Goal: Task Accomplishment & Management: Manage account settings

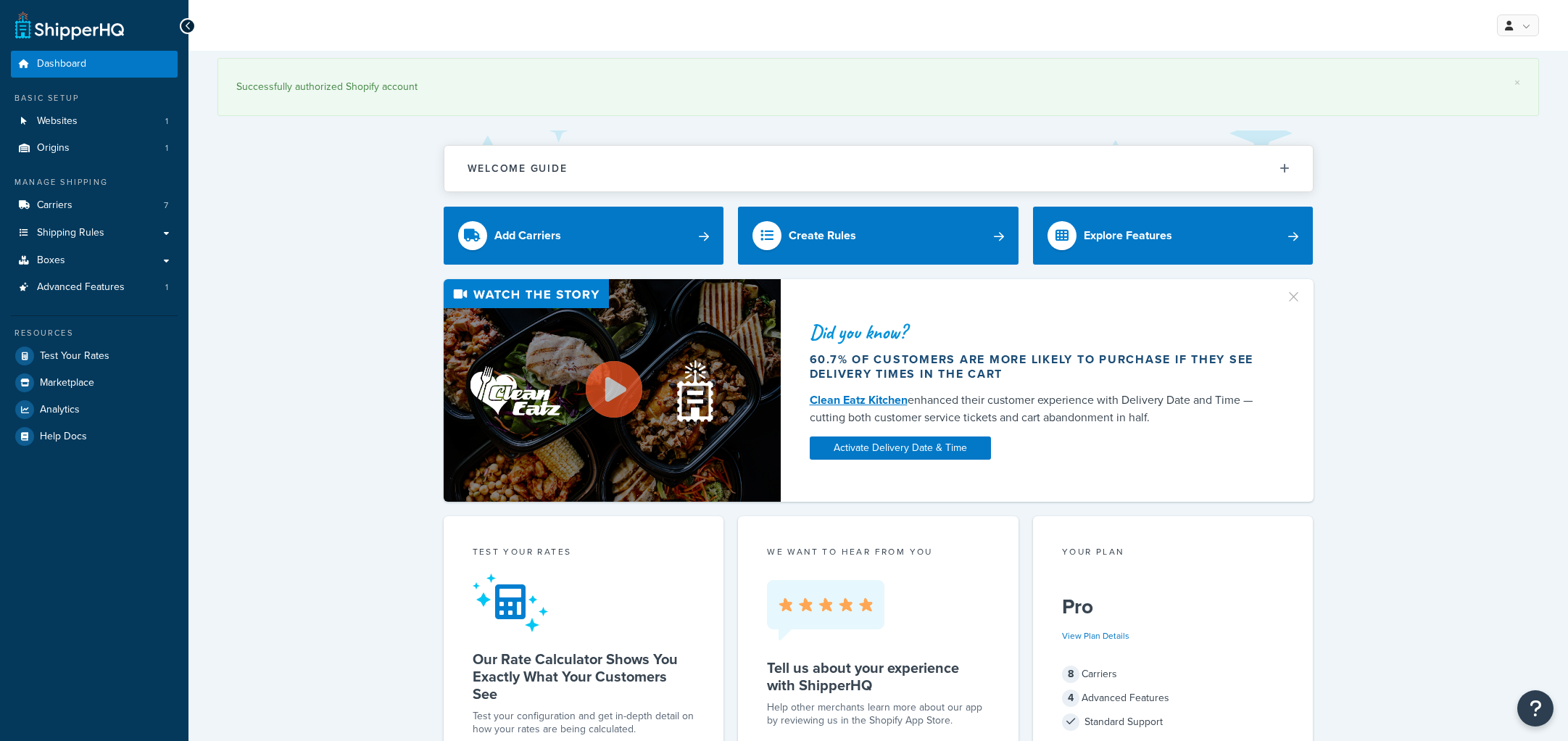
click at [65, 200] on span "Carriers" at bounding box center [55, 205] width 35 height 13
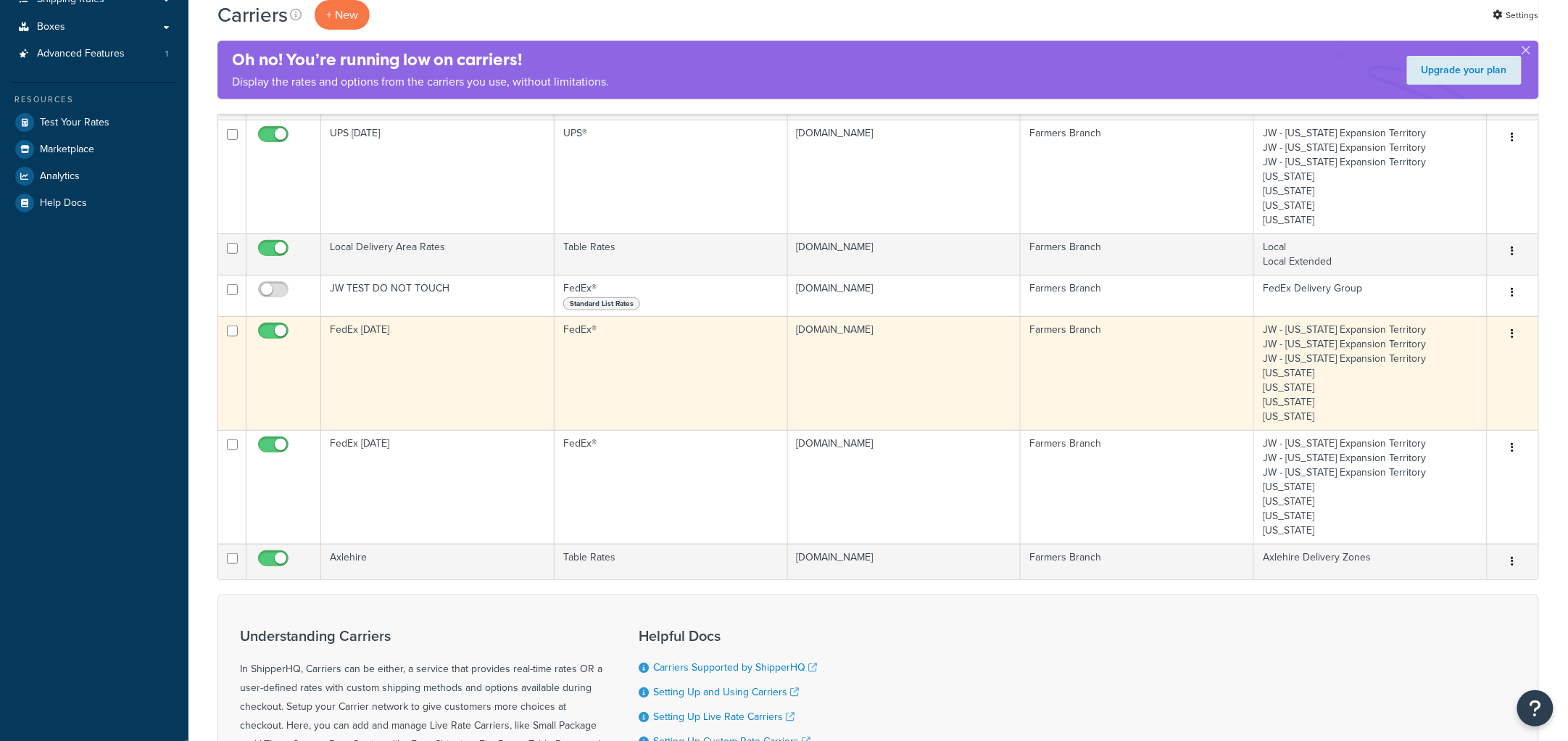
scroll to position [272, 0]
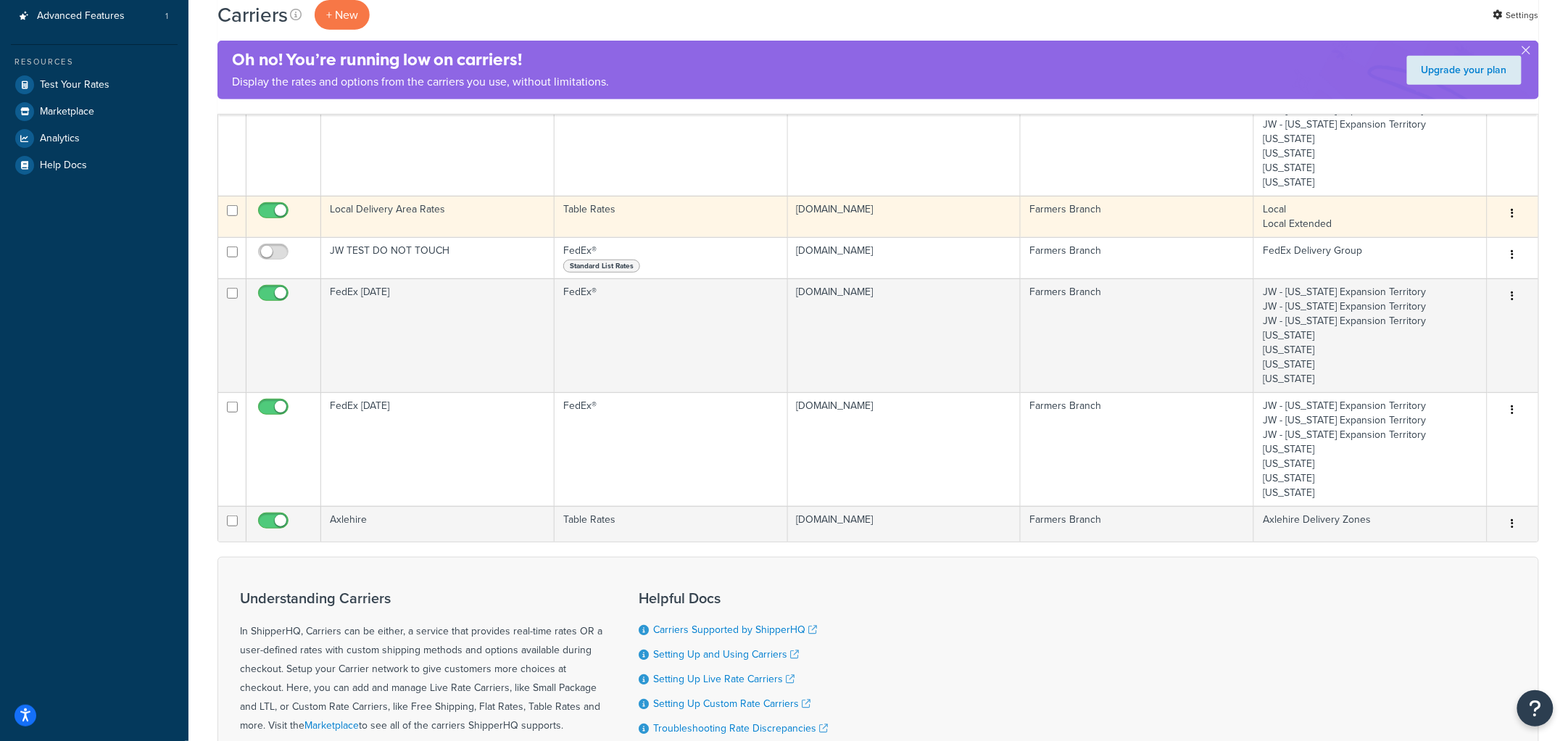
click at [430, 219] on td "Local Delivery Area Rates" at bounding box center [438, 217] width 233 height 41
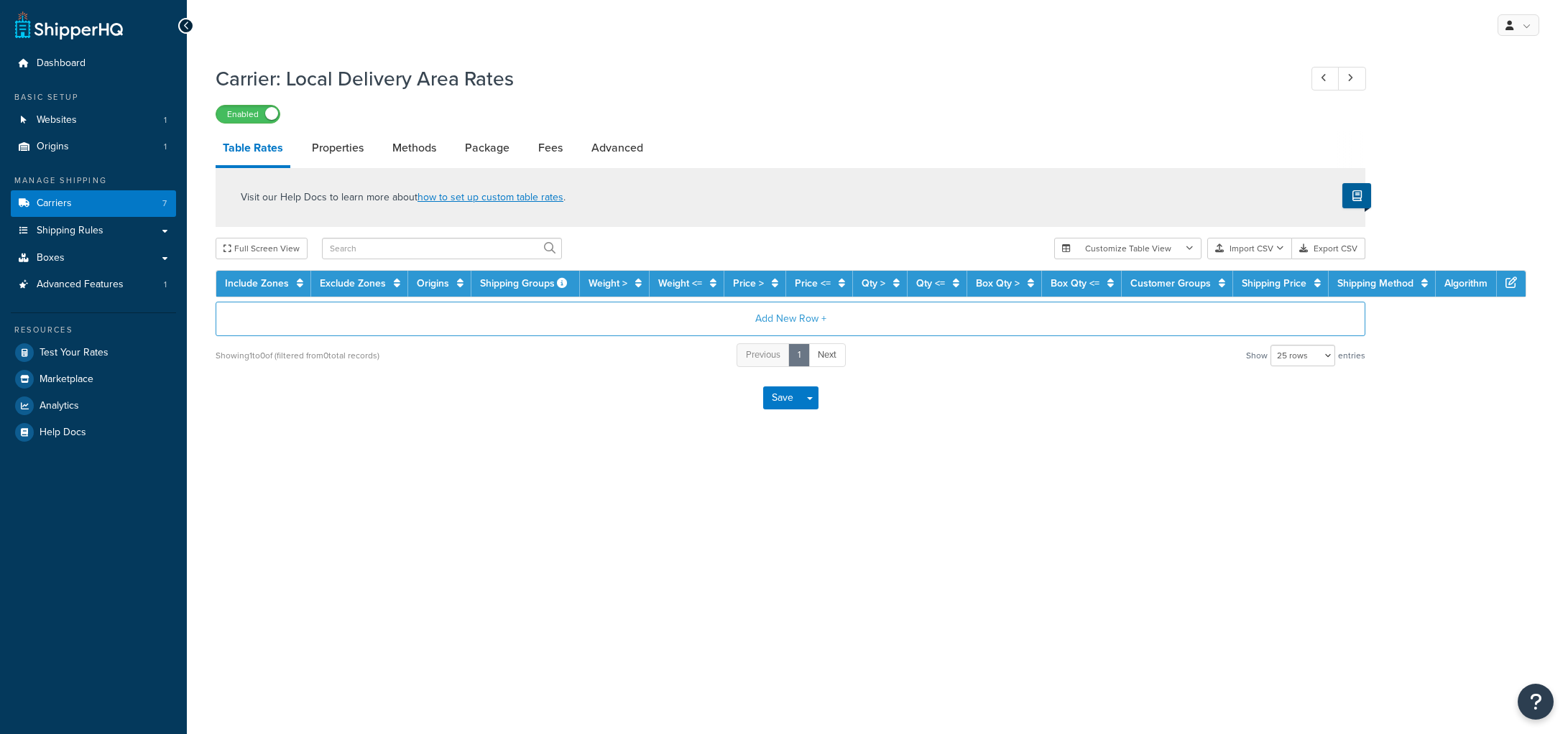
select select "25"
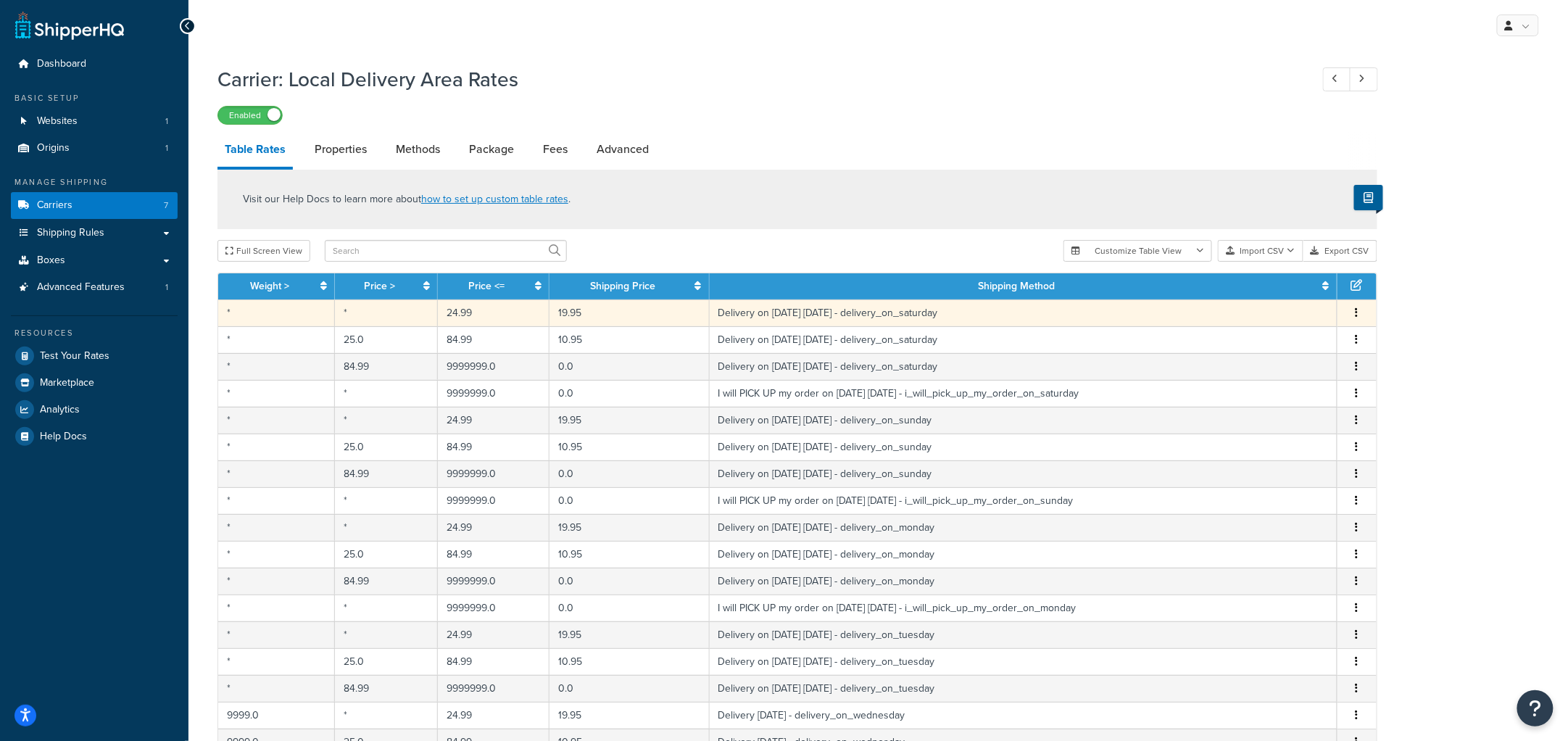
click at [1355, 311] on icon "button" at bounding box center [1356, 313] width 3 height 10
click at [1259, 282] on div "Edit" at bounding box center [1283, 283] width 103 height 29
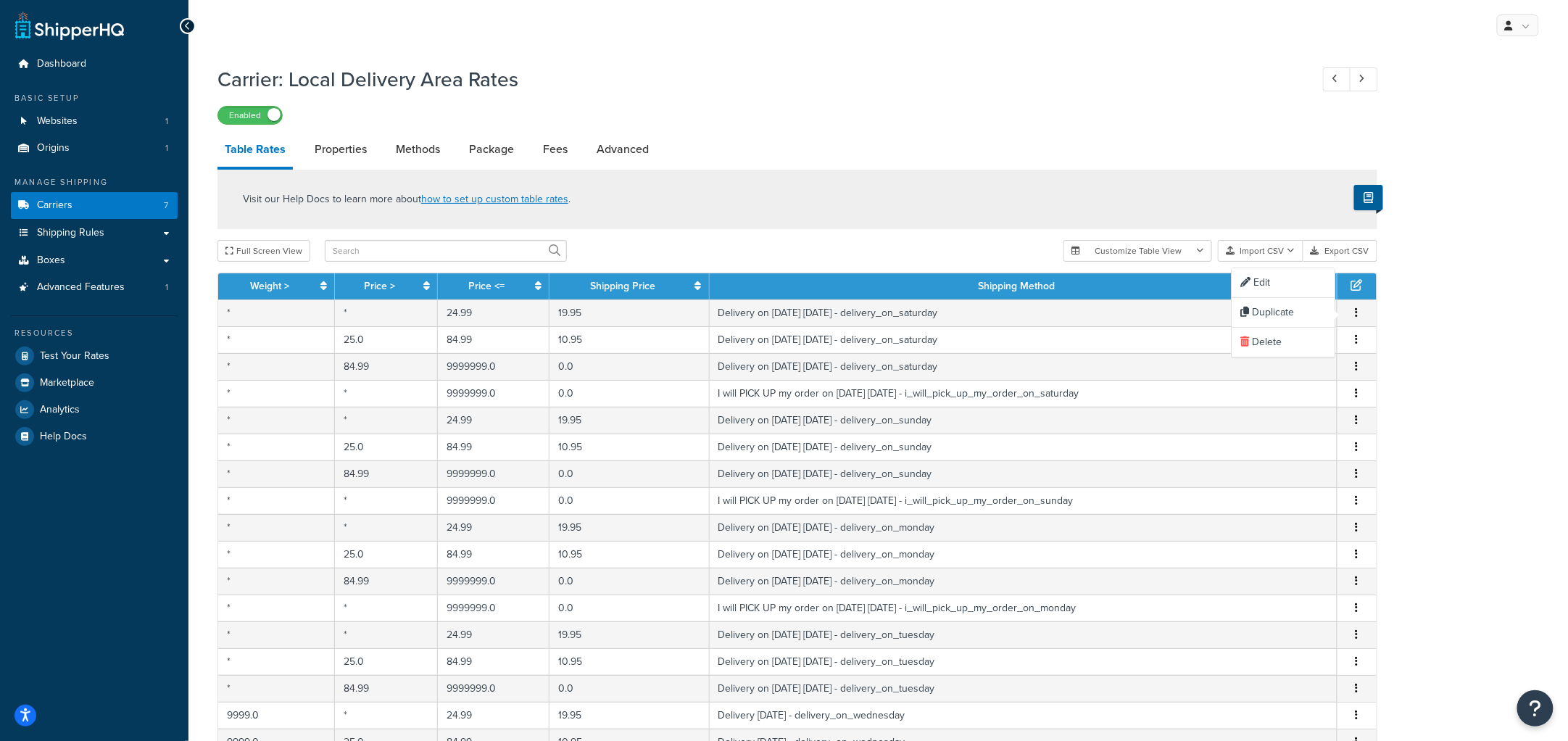
select select "153761"
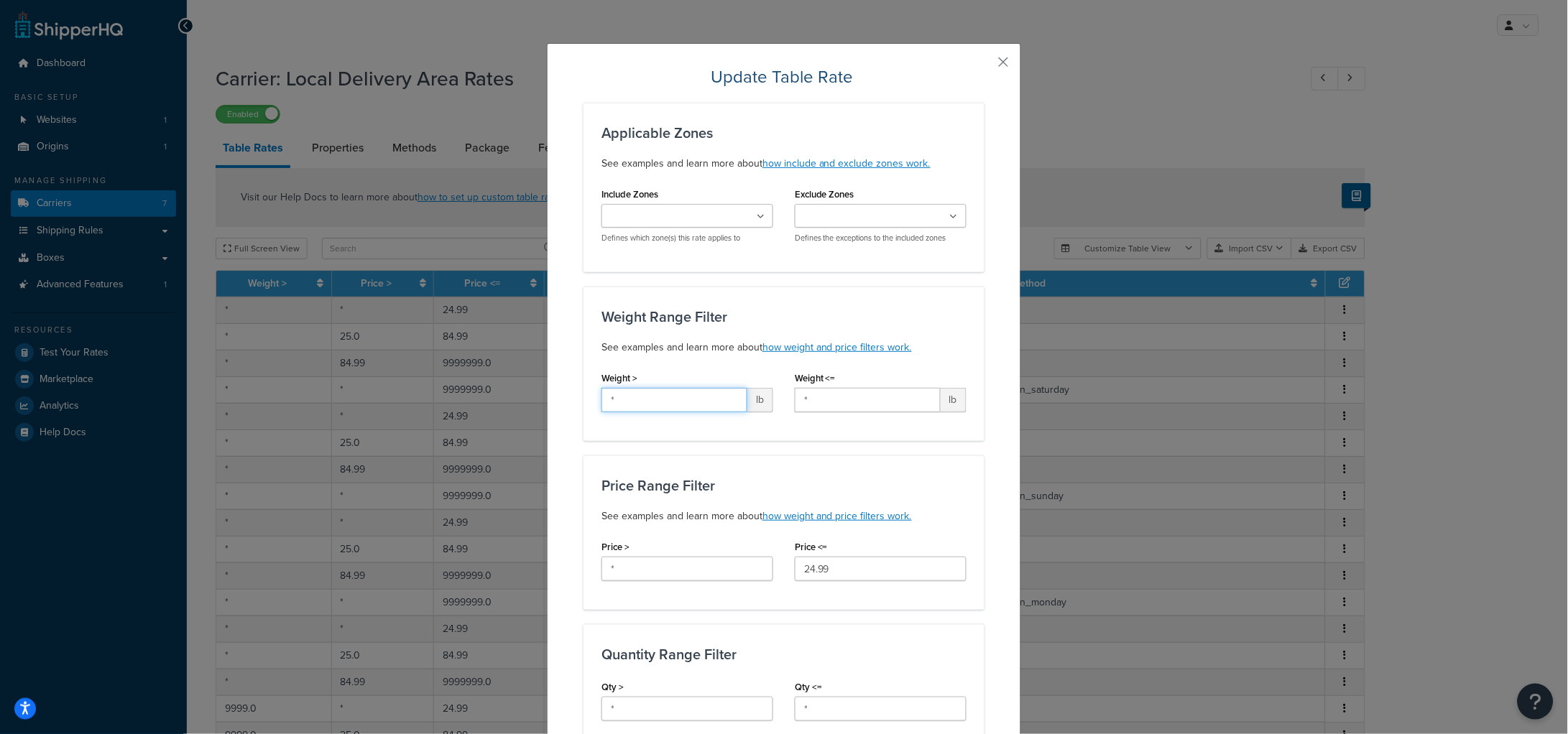
drag, startPoint x: 632, startPoint y: 396, endPoint x: 520, endPoint y: 386, distance: 112.4
click at [523, 387] on div "Update Table Rate Applicable Zones See examples and learn more about how includ…" at bounding box center [784, 367] width 1568 height 734
drag, startPoint x: 643, startPoint y: 403, endPoint x: 588, endPoint y: 399, distance: 55.1
click at [591, 399] on div "Weight > 9999 lb" at bounding box center [687, 395] width 193 height 55
type input "9999"
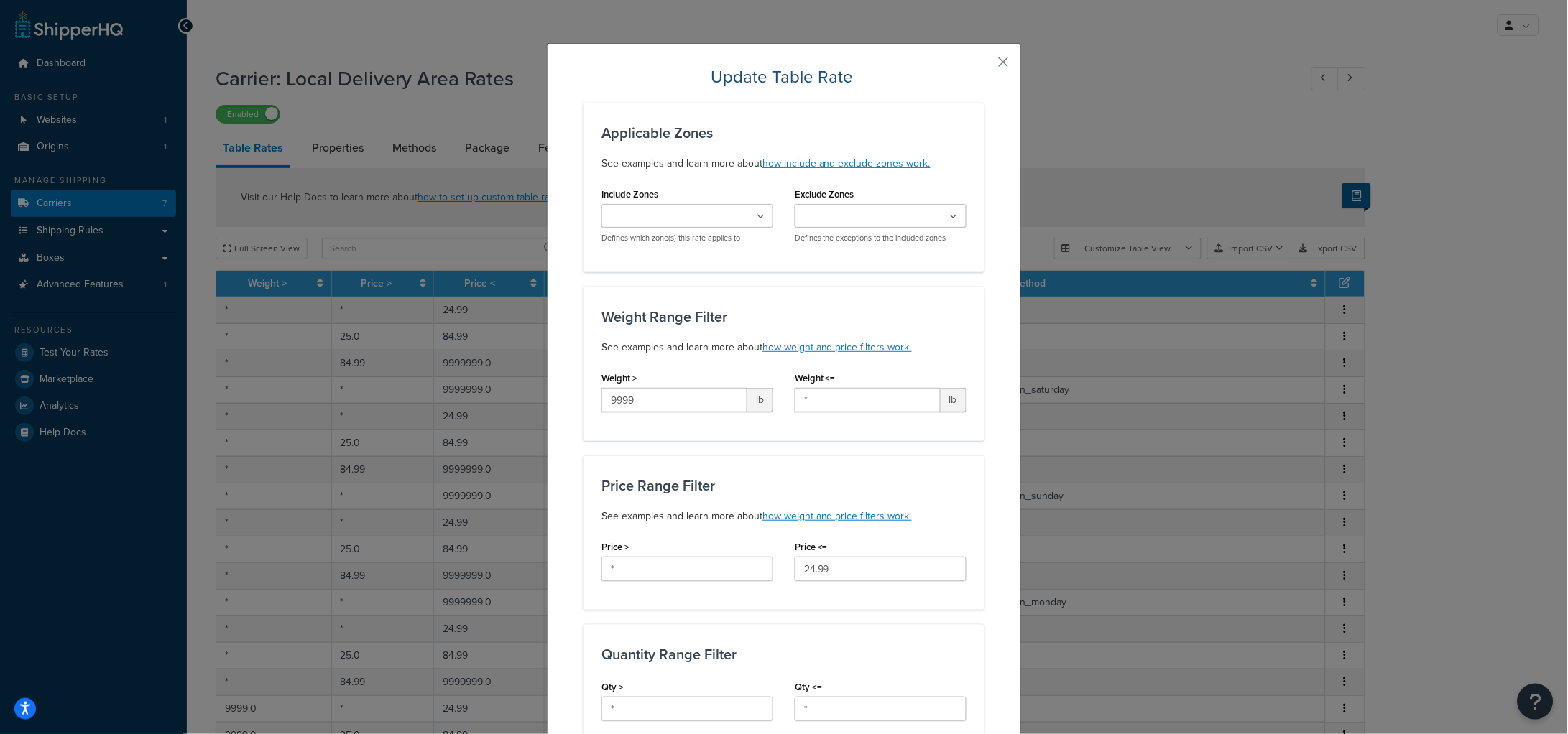
click at [654, 374] on div "Weight > 9999 lb" at bounding box center [687, 390] width 172 height 45
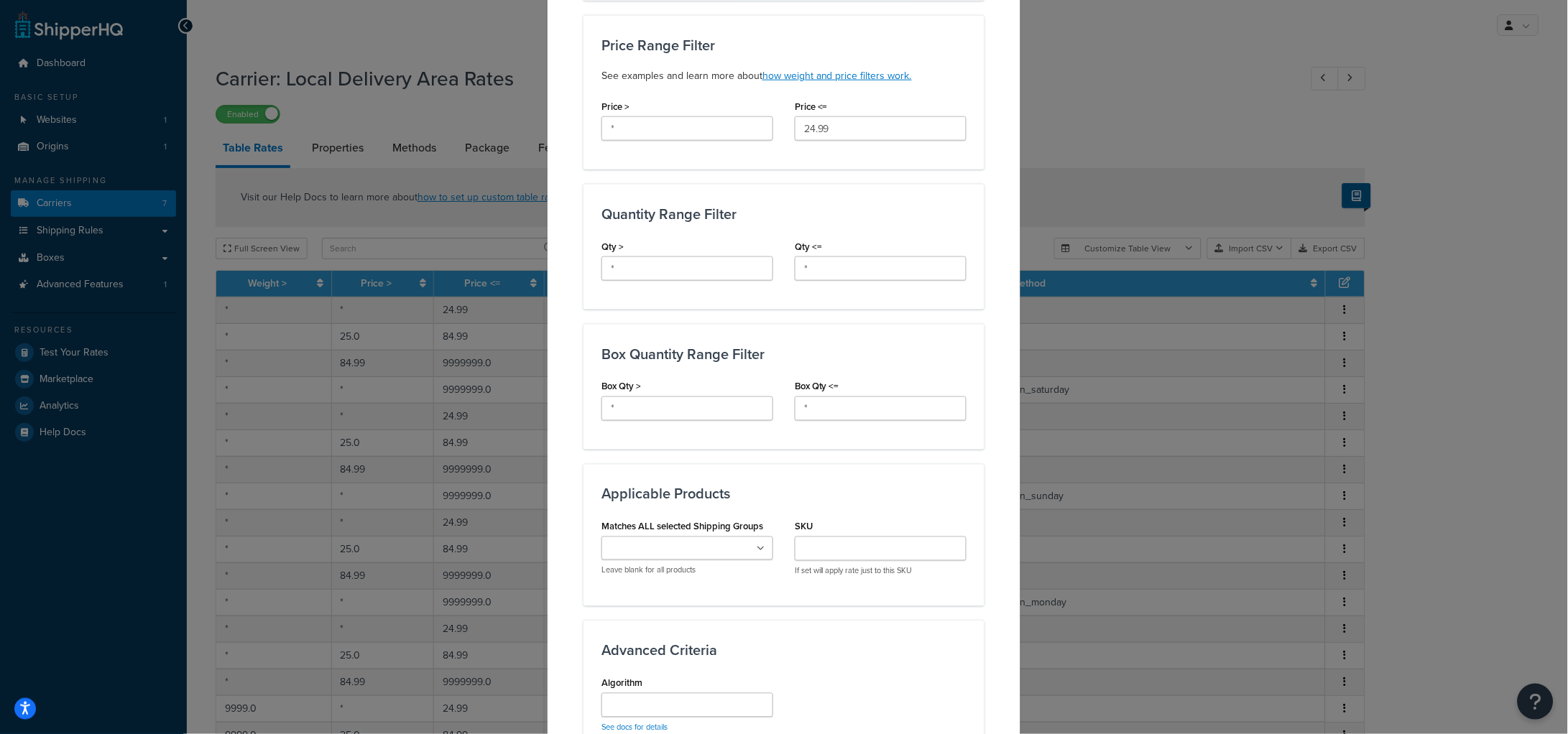
scroll to position [730, 0]
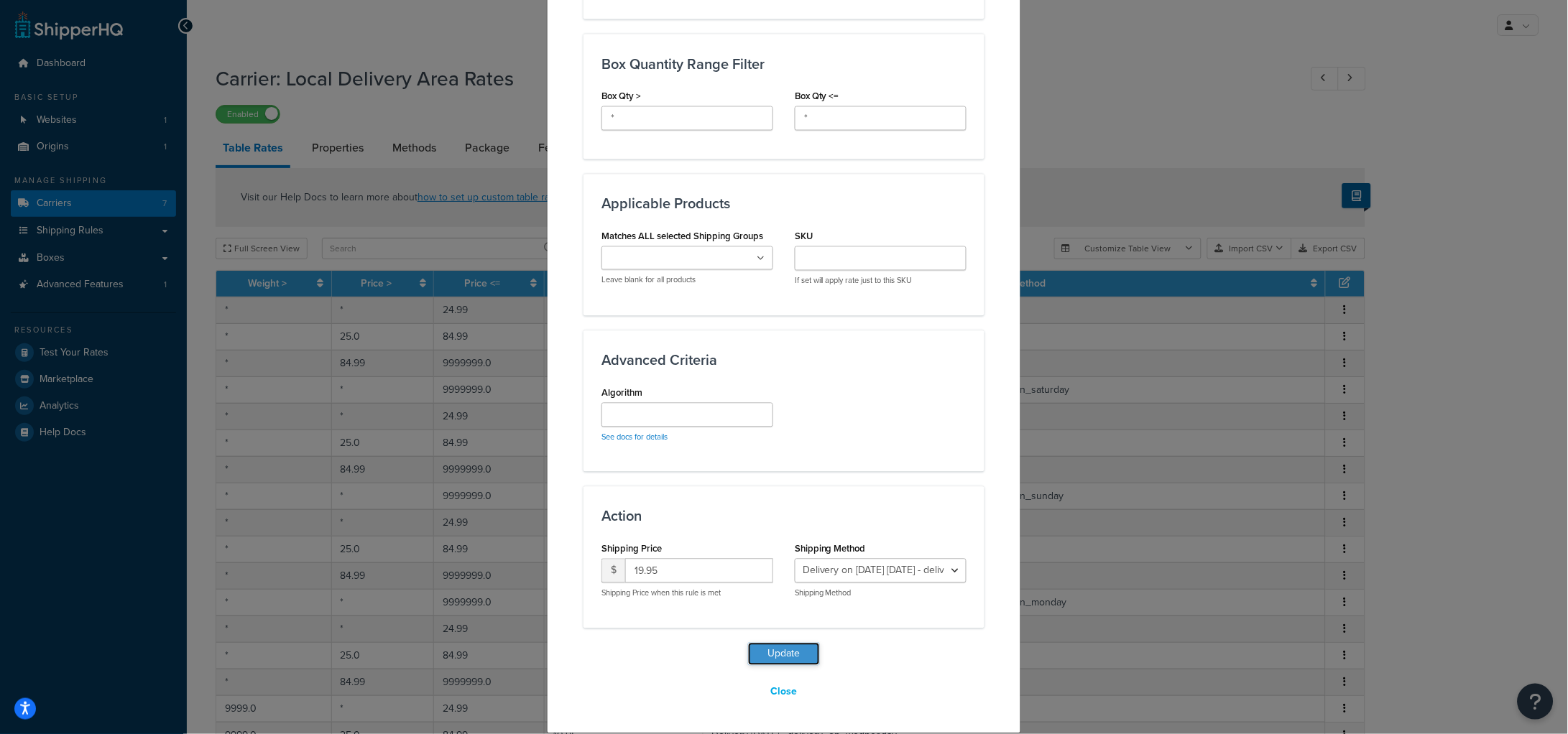
click at [794, 650] on button "Update" at bounding box center [784, 654] width 72 height 23
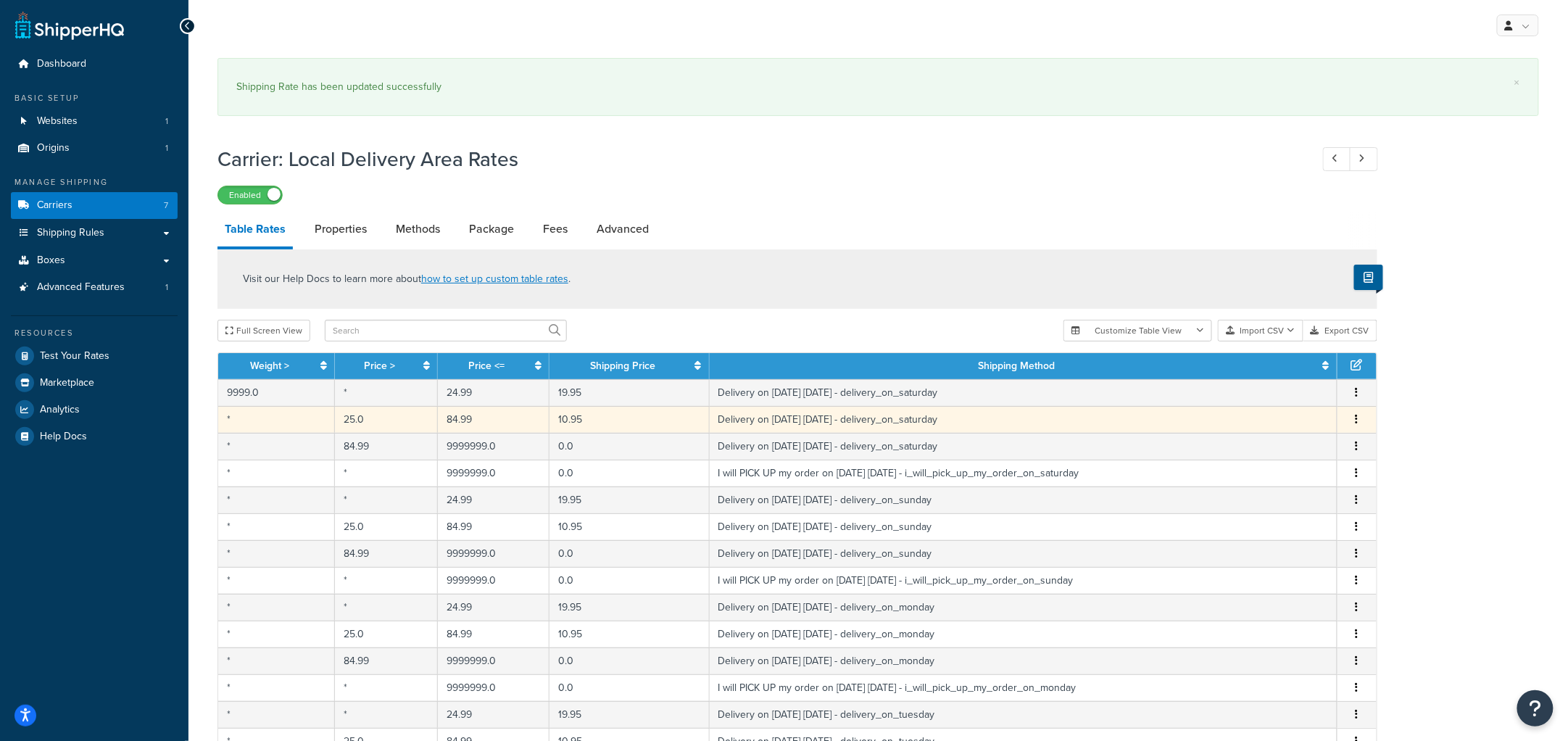
click at [1362, 419] on button "button" at bounding box center [1357, 420] width 12 height 16
click at [1300, 382] on div "Edit" at bounding box center [1283, 390] width 103 height 29
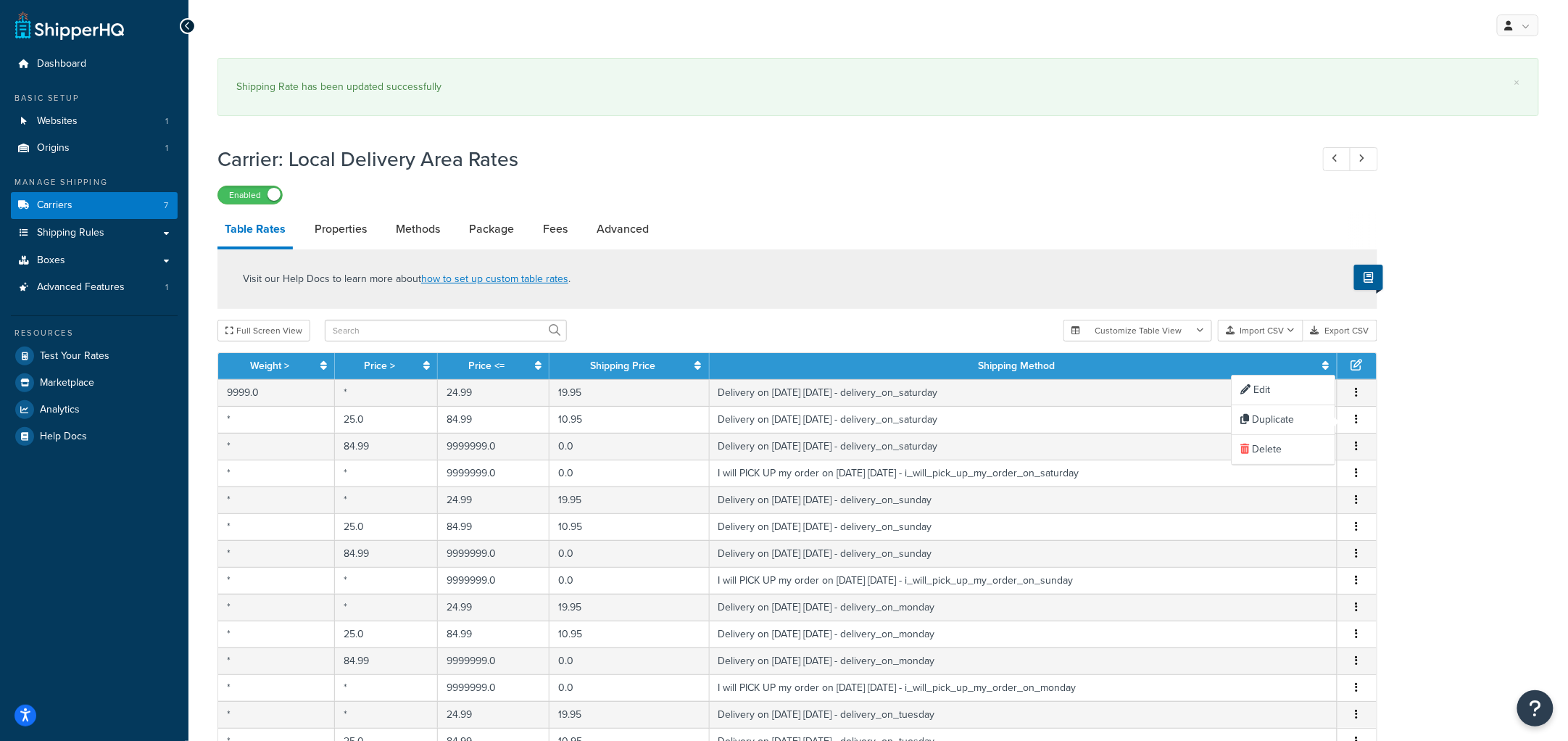
select select "153761"
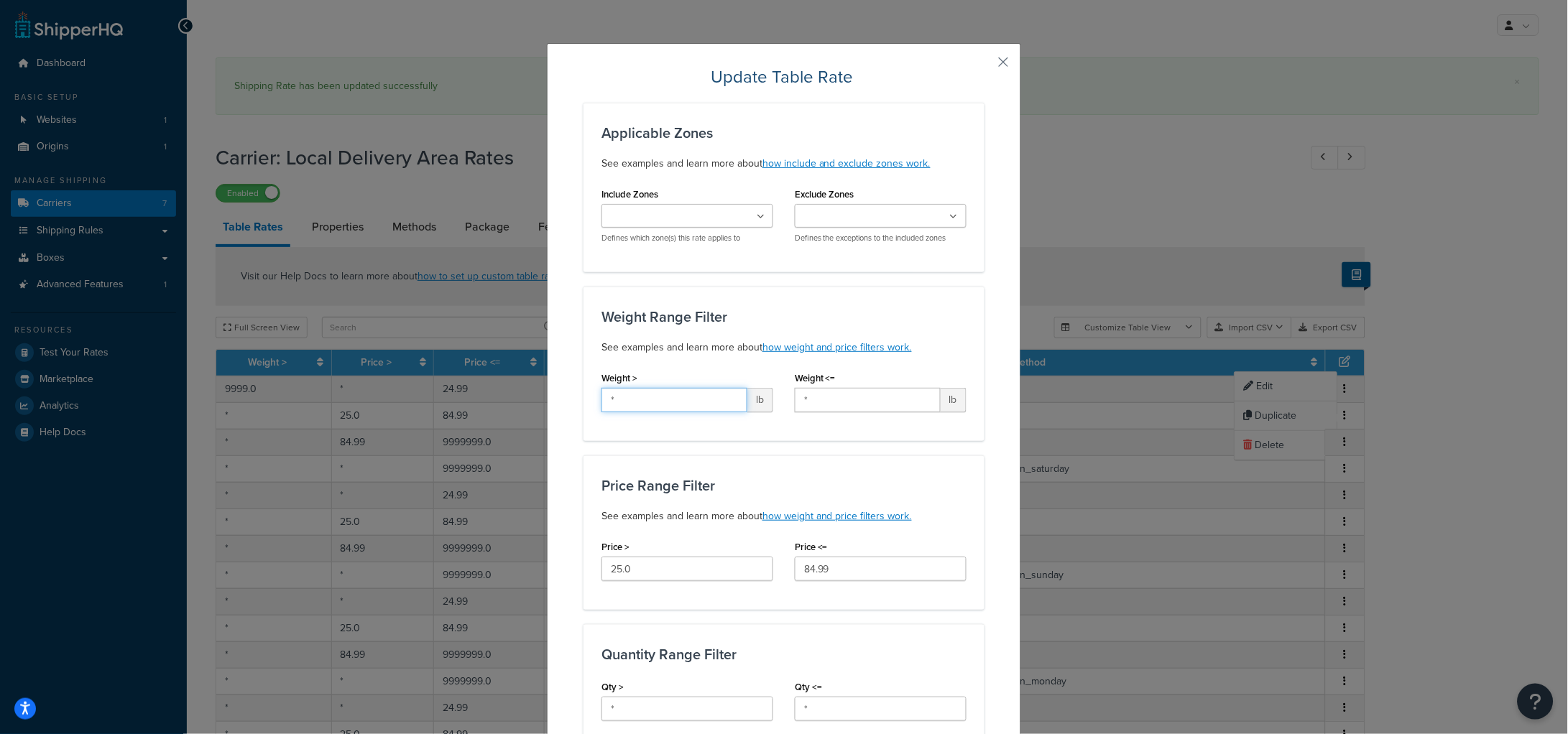
drag, startPoint x: 631, startPoint y: 399, endPoint x: 577, endPoint y: 383, distance: 56.3
click at [584, 388] on div "Weight Range Filter See examples and learn more about how weight and price filt…" at bounding box center [784, 363] width 401 height 154
paste input "9999"
type input "9999"
click at [684, 352] on p "See examples and learn more about how weight and price filters work." at bounding box center [784, 348] width 365 height 17
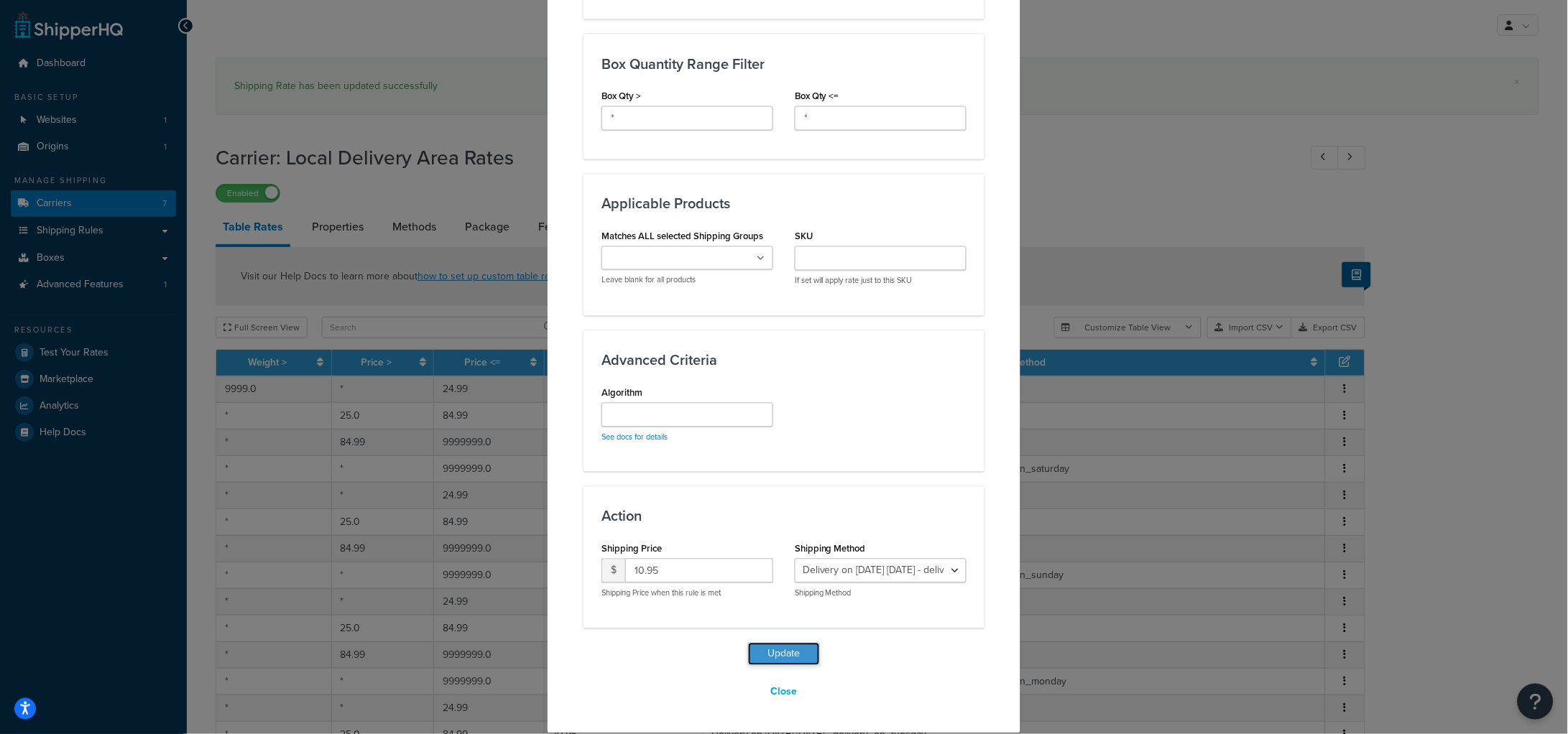
click at [798, 653] on button "Update" at bounding box center [784, 654] width 72 height 23
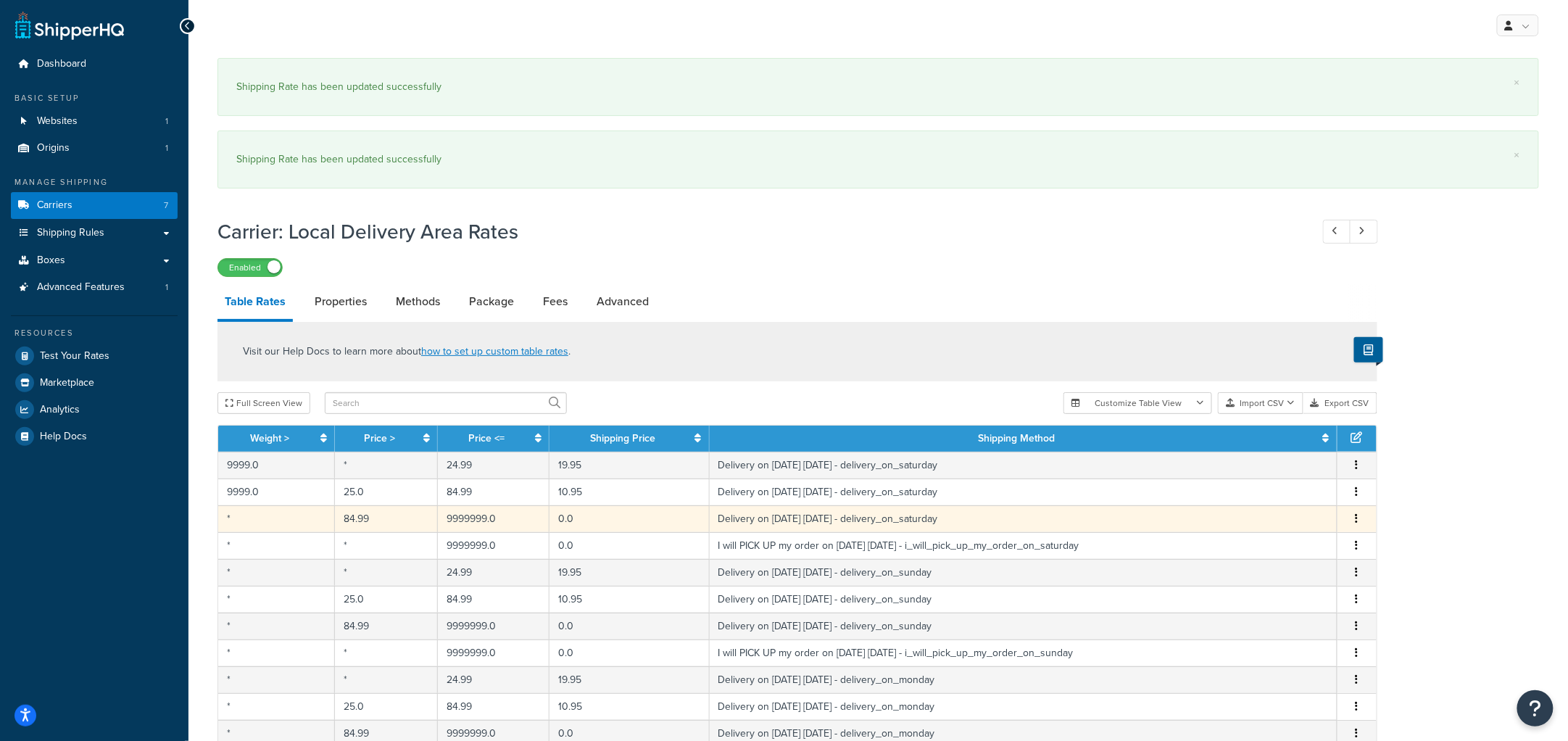
click at [1351, 519] on button "button" at bounding box center [1357, 519] width 12 height 16
click at [1313, 500] on div "Edit" at bounding box center [1283, 489] width 103 height 29
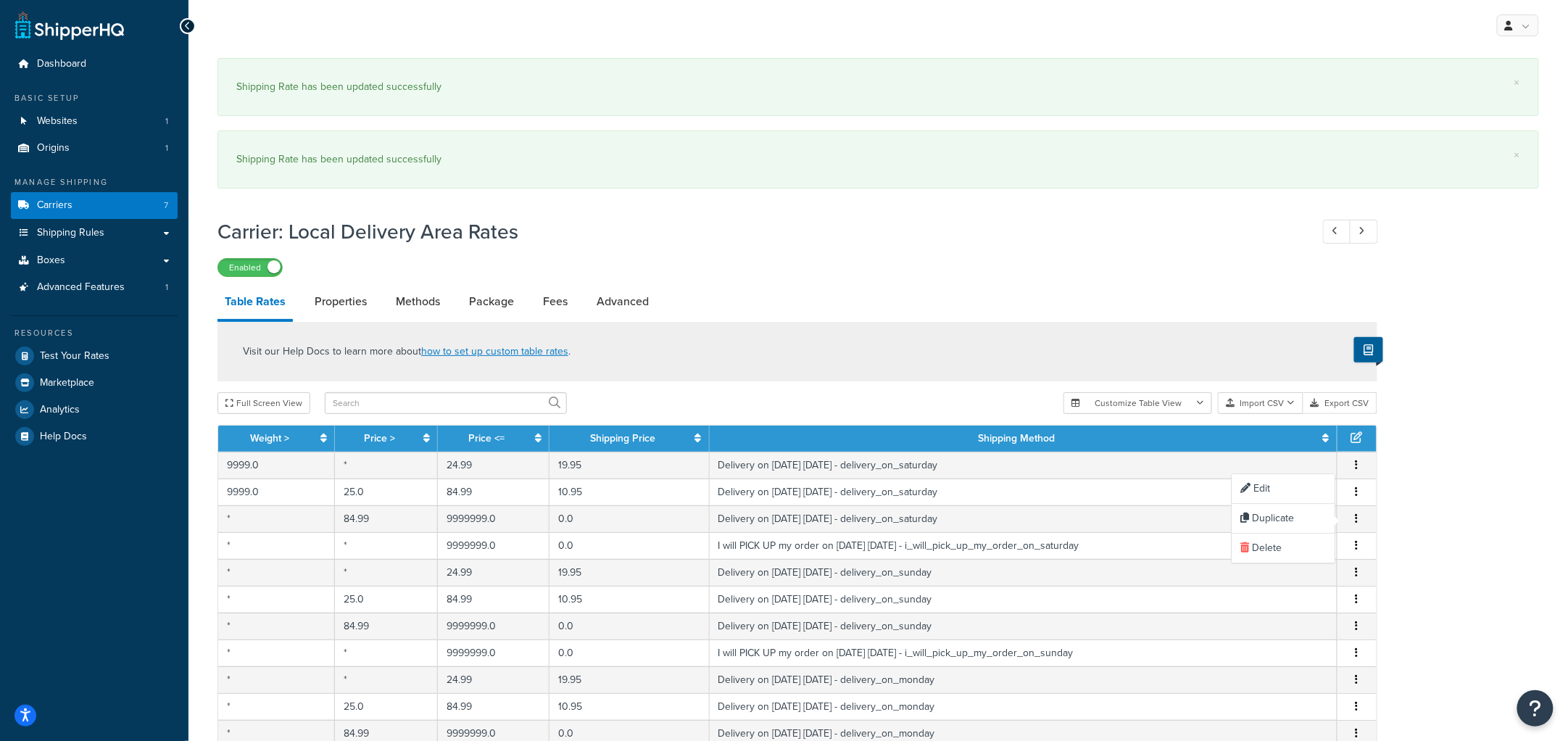
select select "153761"
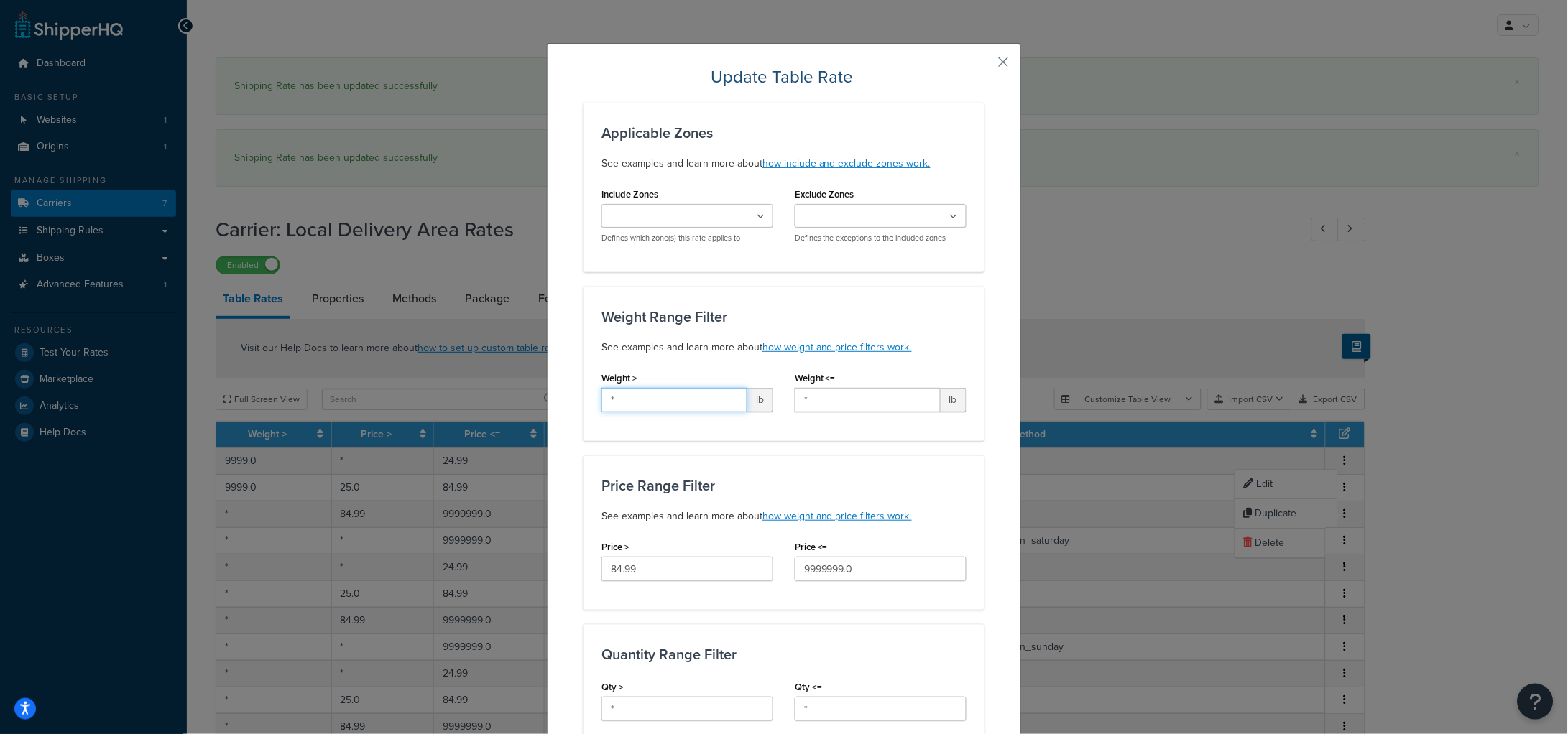
drag, startPoint x: 648, startPoint y: 404, endPoint x: 574, endPoint y: 387, distance: 75.9
click at [584, 390] on div "Weight Range Filter See examples and learn more about how weight and price filt…" at bounding box center [784, 363] width 401 height 154
paste input "9999"
type input "9999"
click at [702, 350] on p "See examples and learn more about how weight and price filters work." at bounding box center [784, 348] width 365 height 17
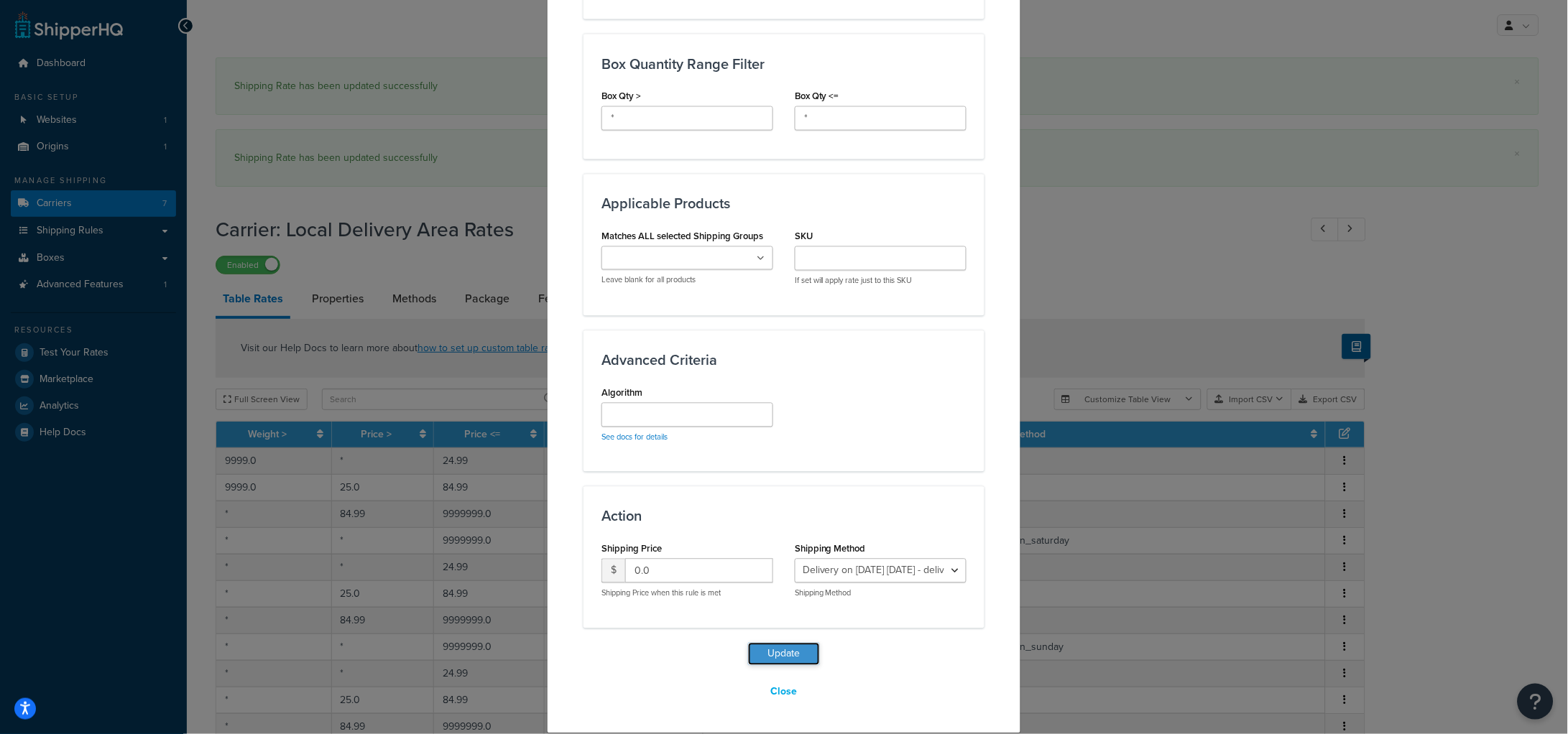
click at [785, 662] on button "Update" at bounding box center [784, 654] width 72 height 23
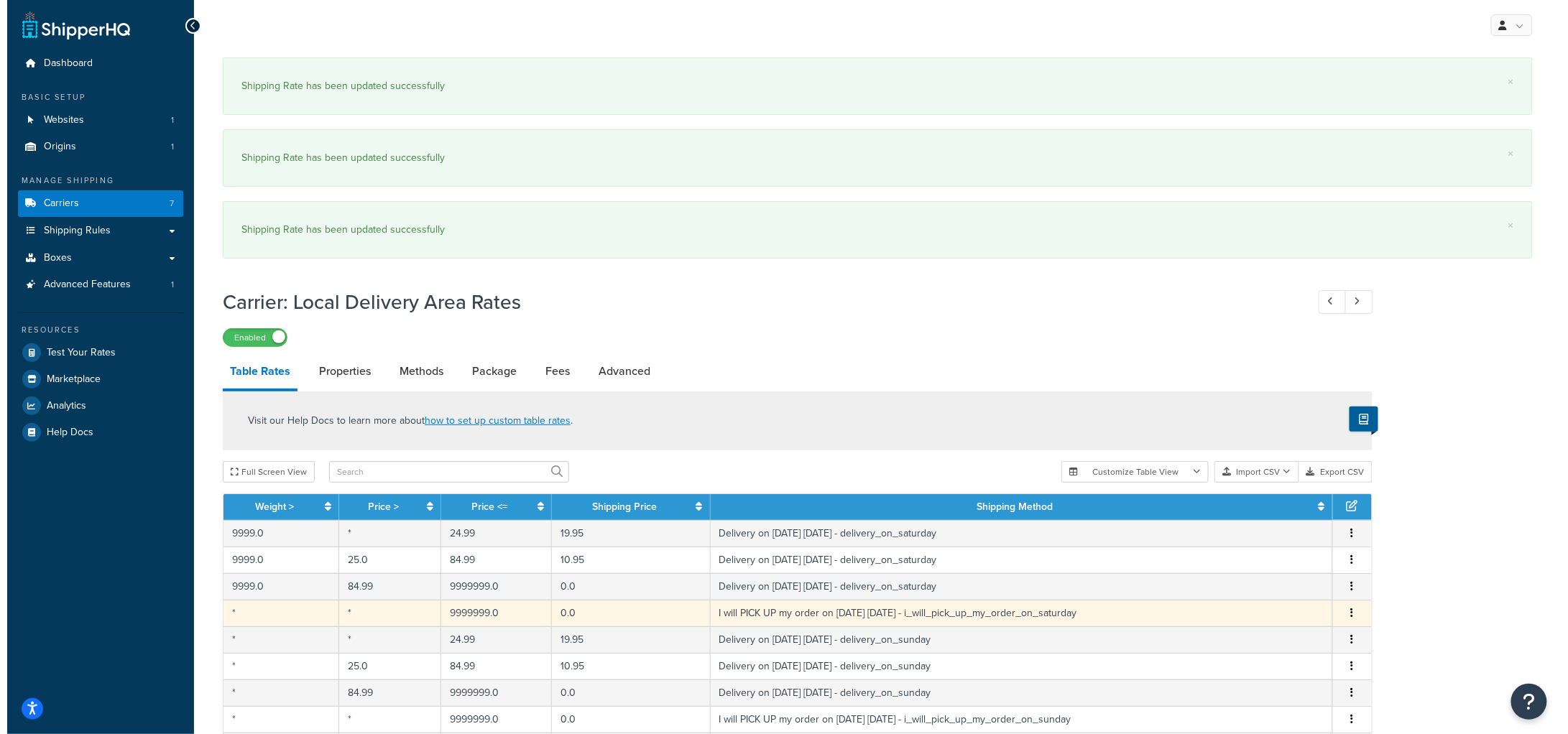
scroll to position [269, 0]
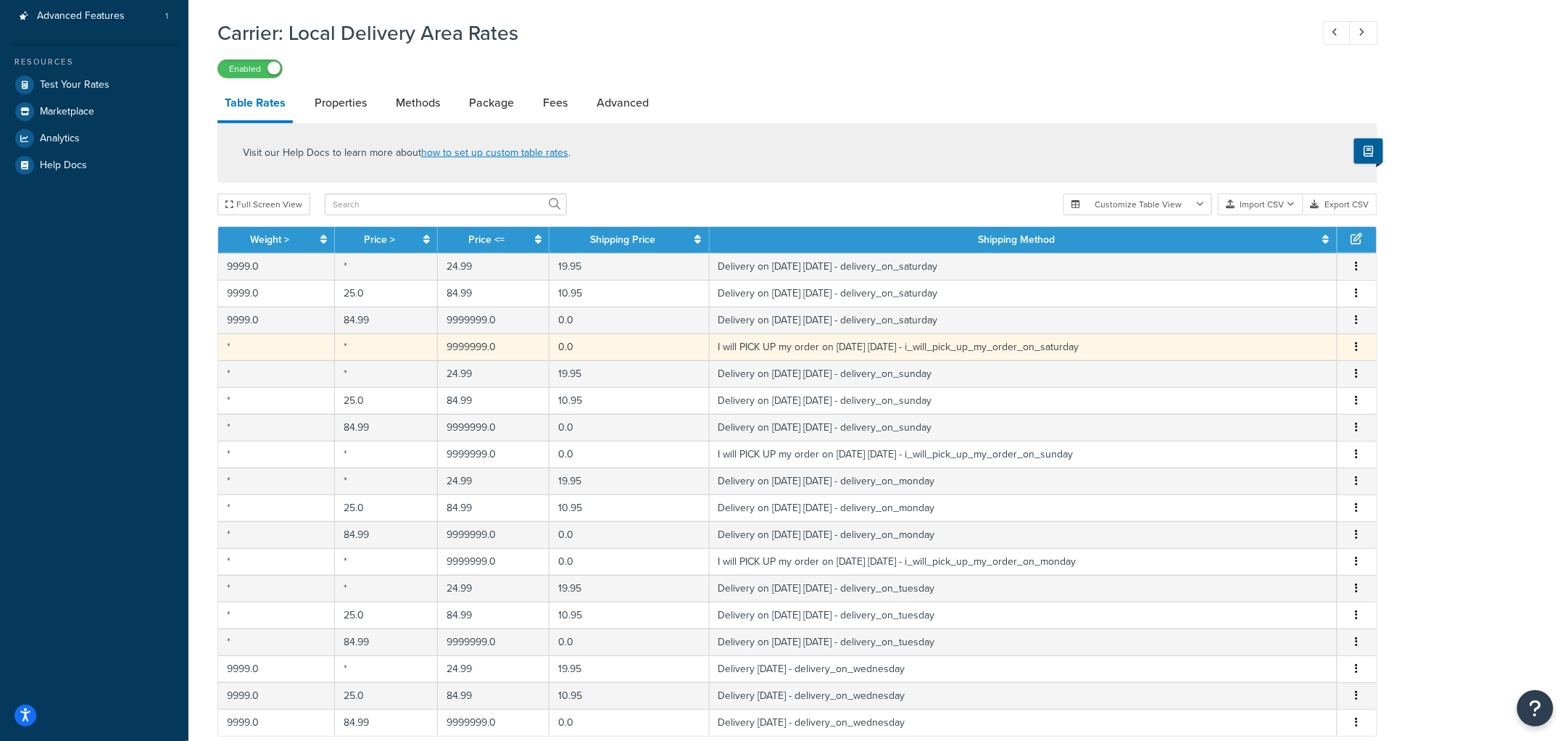
click at [1359, 344] on button "button" at bounding box center [1357, 347] width 12 height 16
click at [1276, 322] on div "Edit" at bounding box center [1283, 317] width 103 height 29
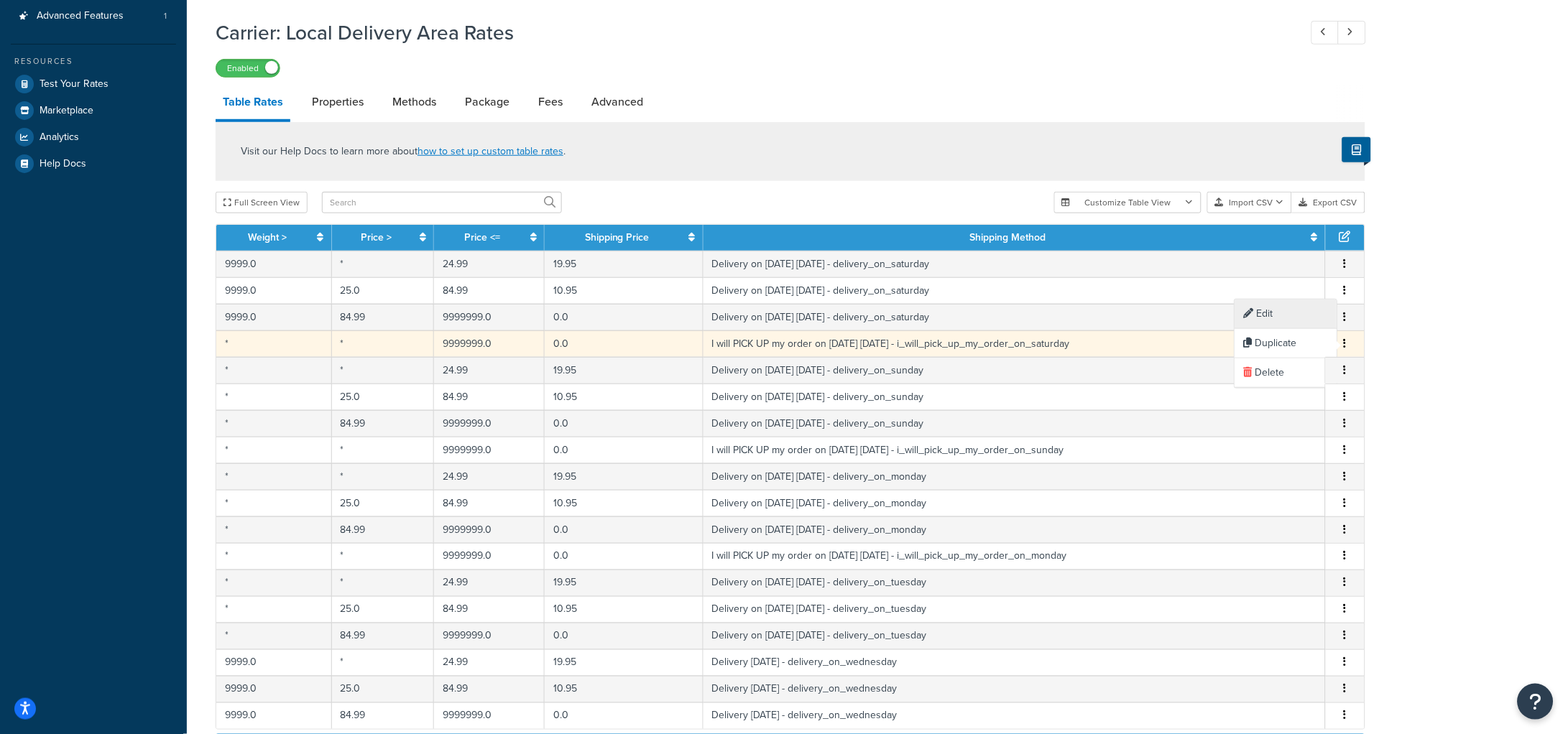
select select "153762"
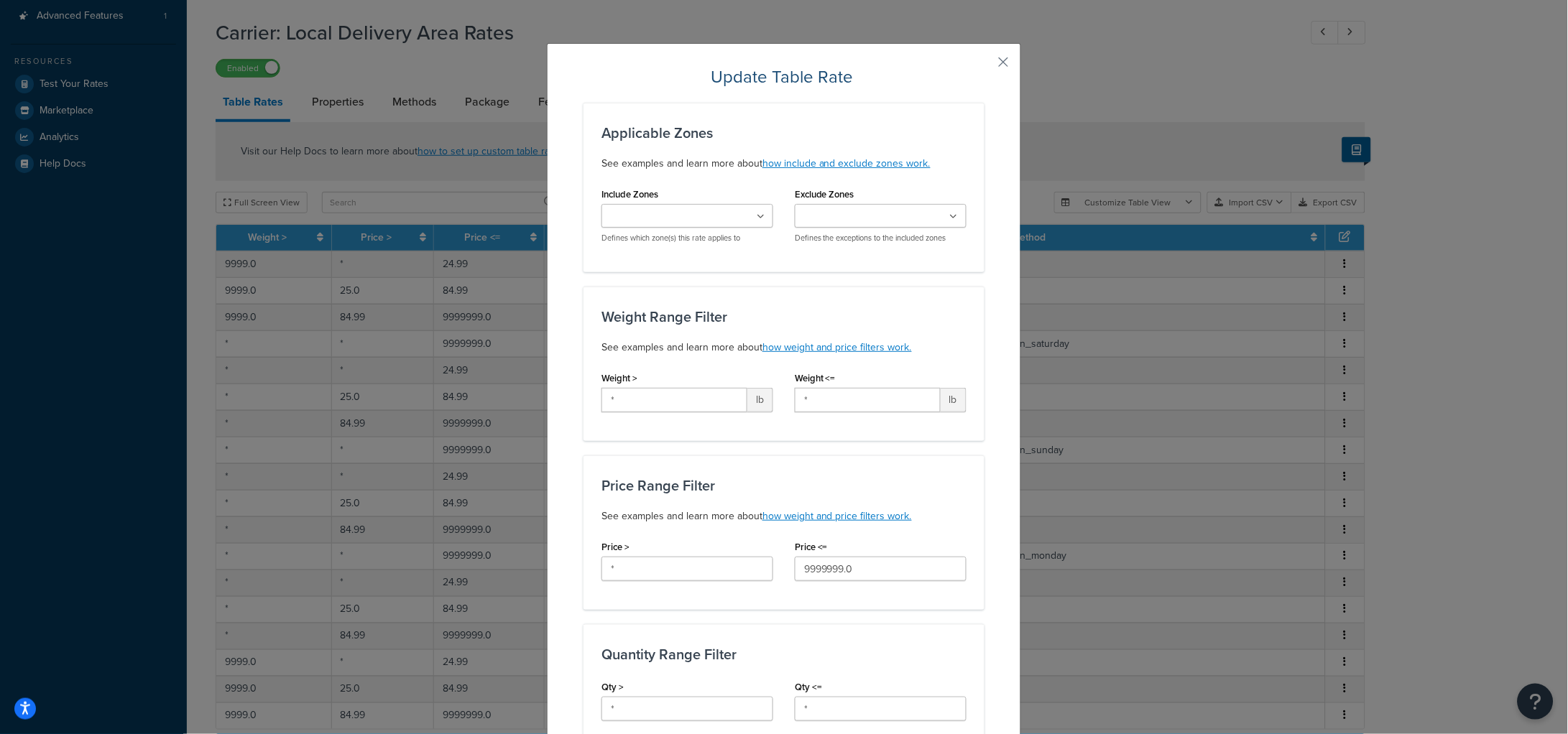
drag, startPoint x: 631, startPoint y: 384, endPoint x: 554, endPoint y: 396, distance: 77.9
drag, startPoint x: 622, startPoint y: 412, endPoint x: 483, endPoint y: 388, distance: 141.1
click at [483, 388] on div "Update Table Rate Applicable Zones See examples and learn more about how includ…" at bounding box center [784, 367] width 1568 height 734
paste input "9999"
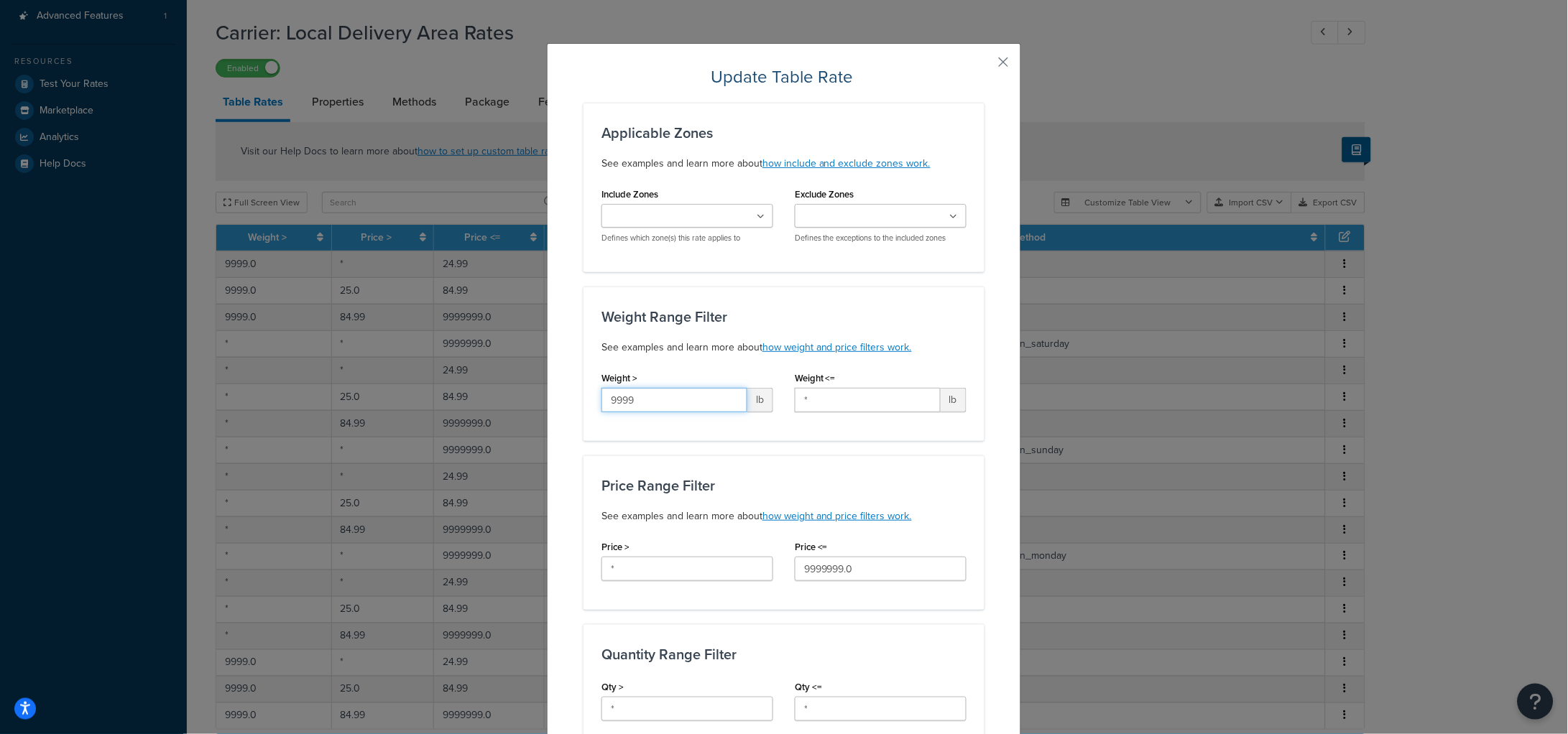
type input "9999"
click at [686, 335] on div "Weight Range Filter See examples and learn more about how weight and price filt…" at bounding box center [784, 332] width 365 height 48
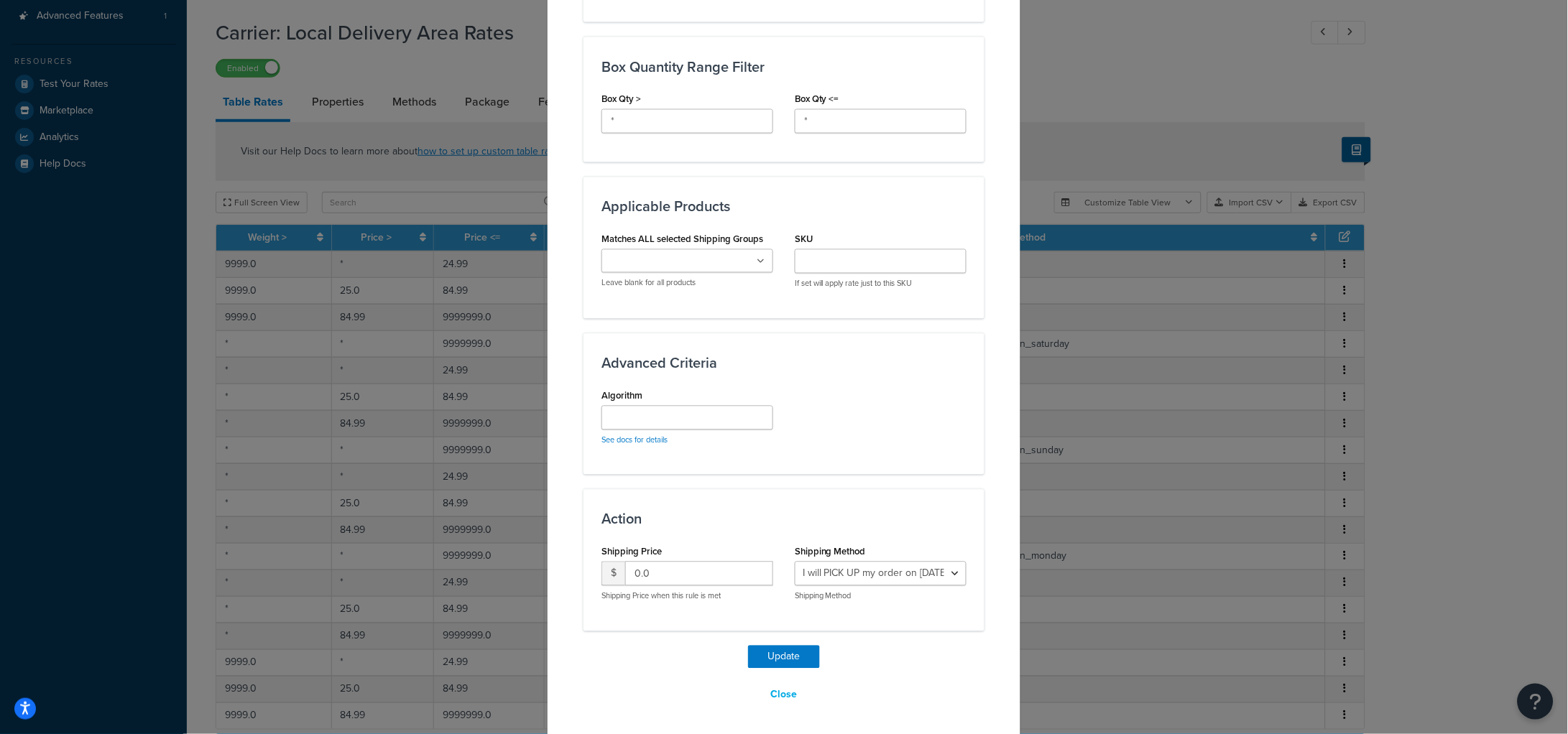
scroll to position [730, 0]
click at [781, 647] on button "Update" at bounding box center [784, 654] width 72 height 23
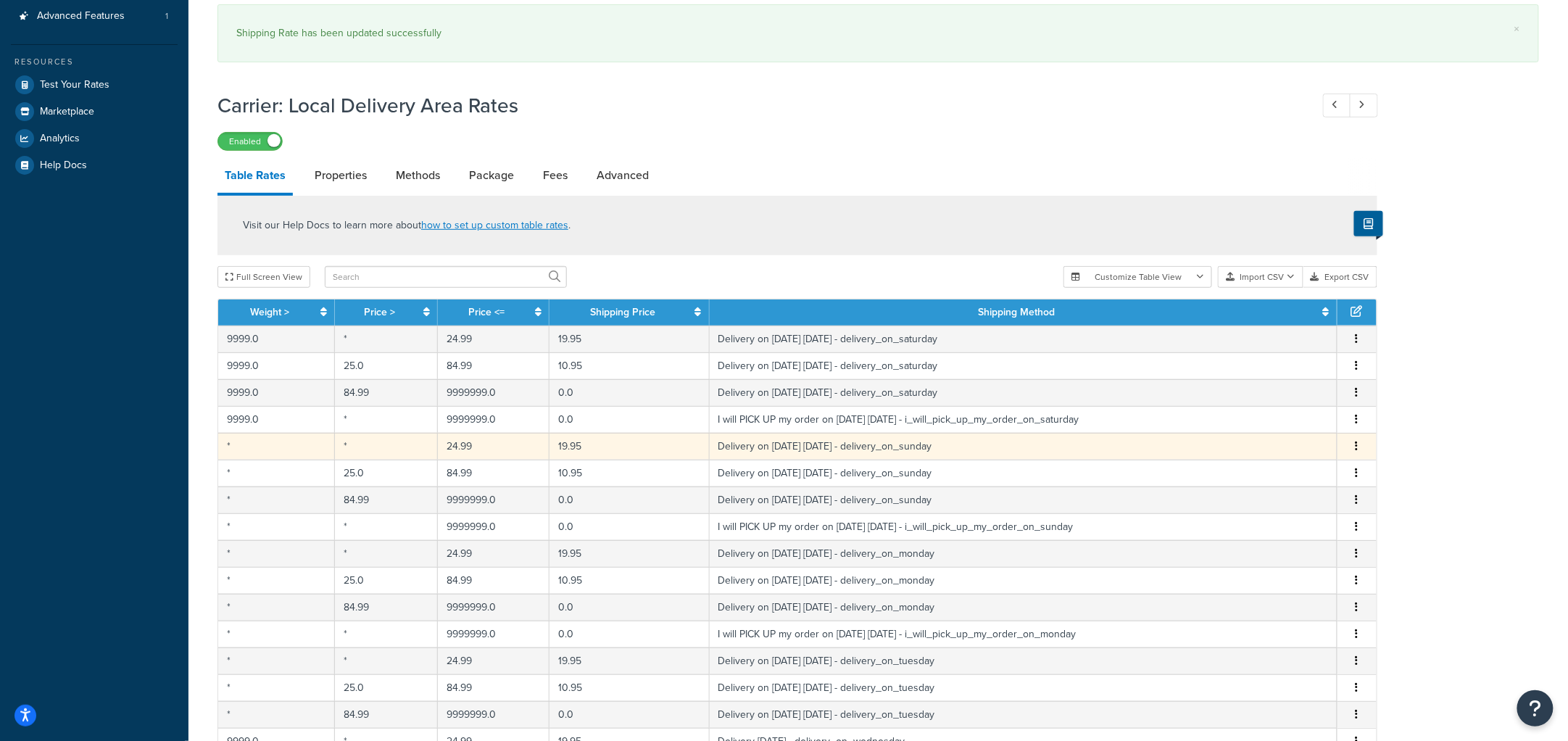
click at [1353, 442] on button "button" at bounding box center [1357, 446] width 12 height 16
click at [1276, 419] on div "Edit" at bounding box center [1283, 417] width 103 height 29
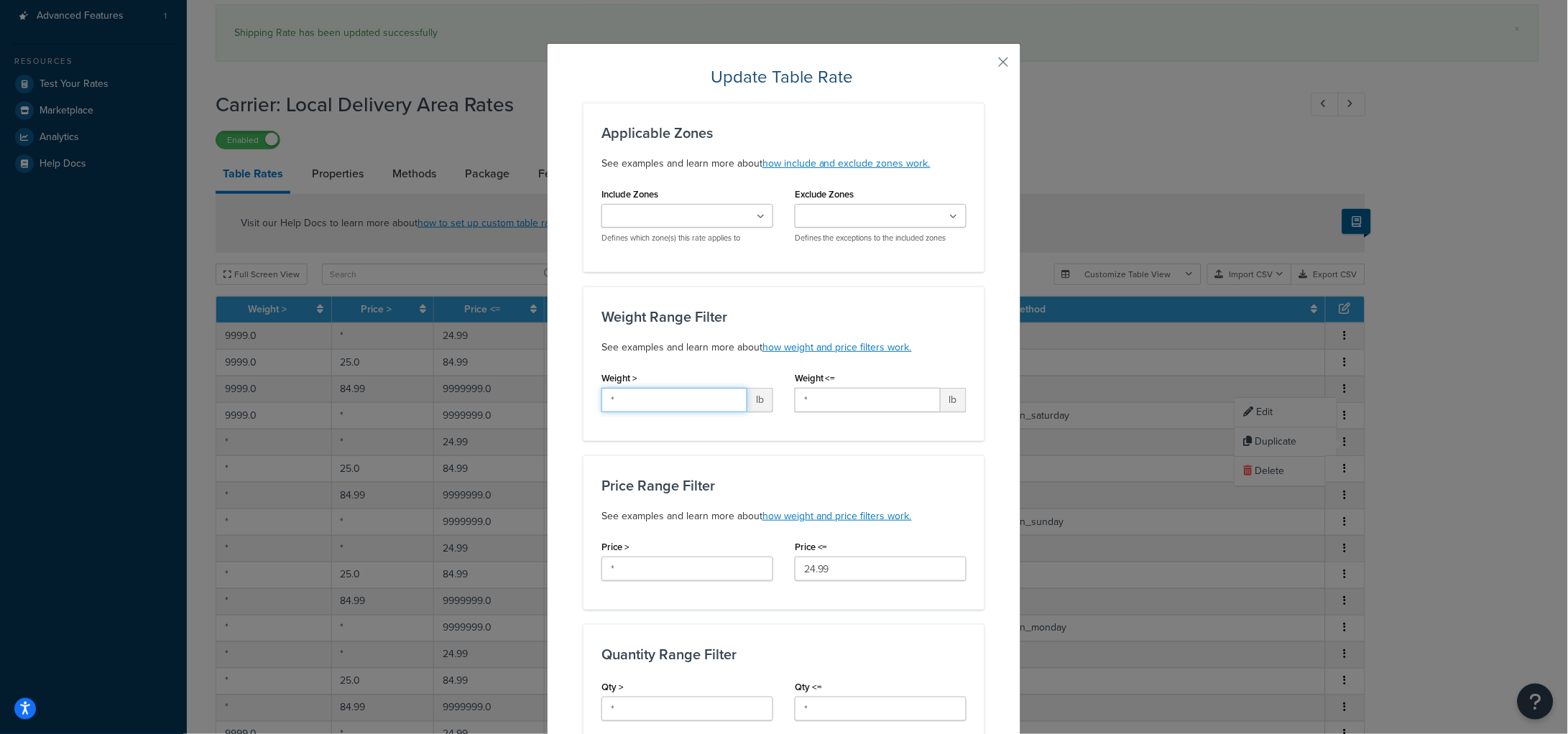
drag, startPoint x: 554, startPoint y: 397, endPoint x: 512, endPoint y: 383, distance: 44.3
click at [512, 383] on div "Update Table Rate Applicable Zones See examples and learn more about how includ…" at bounding box center [784, 367] width 1568 height 734
paste input "9999"
type input "9999"
click at [623, 313] on h3 "Weight Range Filter" at bounding box center [784, 317] width 365 height 16
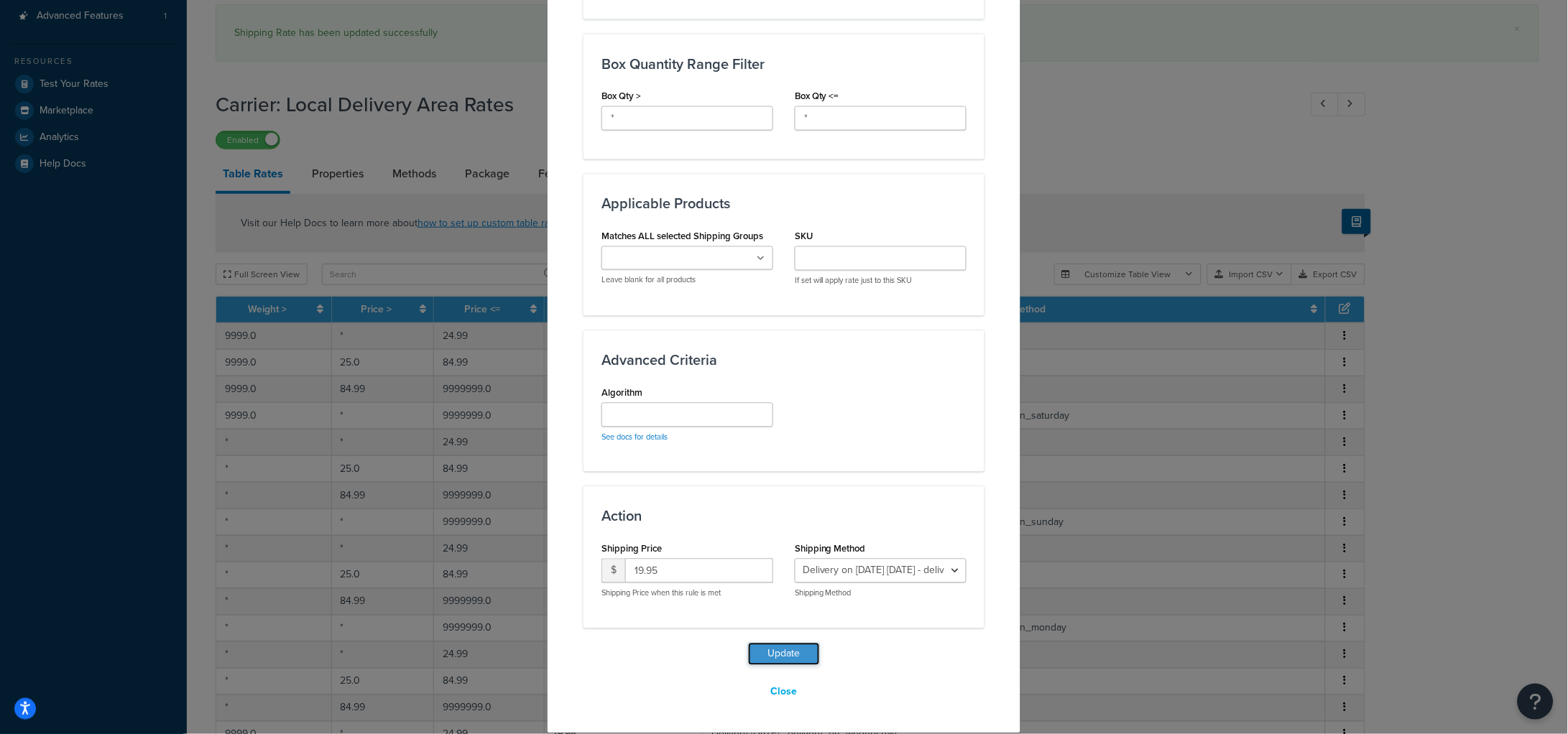
click at [785, 646] on button "Update" at bounding box center [784, 654] width 72 height 23
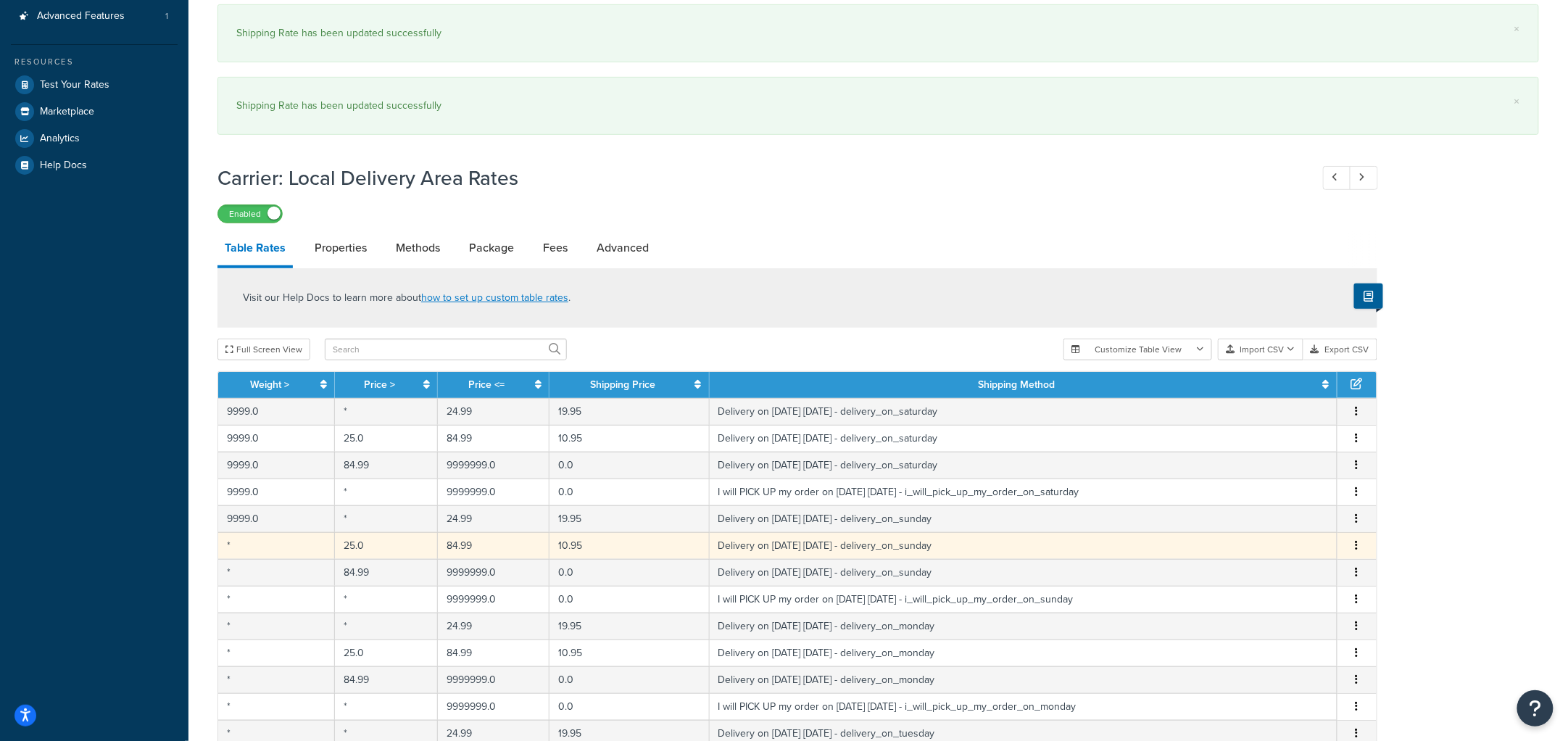
click at [1358, 542] on button "button" at bounding box center [1357, 546] width 12 height 16
click at [1286, 511] on div "Edit" at bounding box center [1283, 517] width 103 height 29
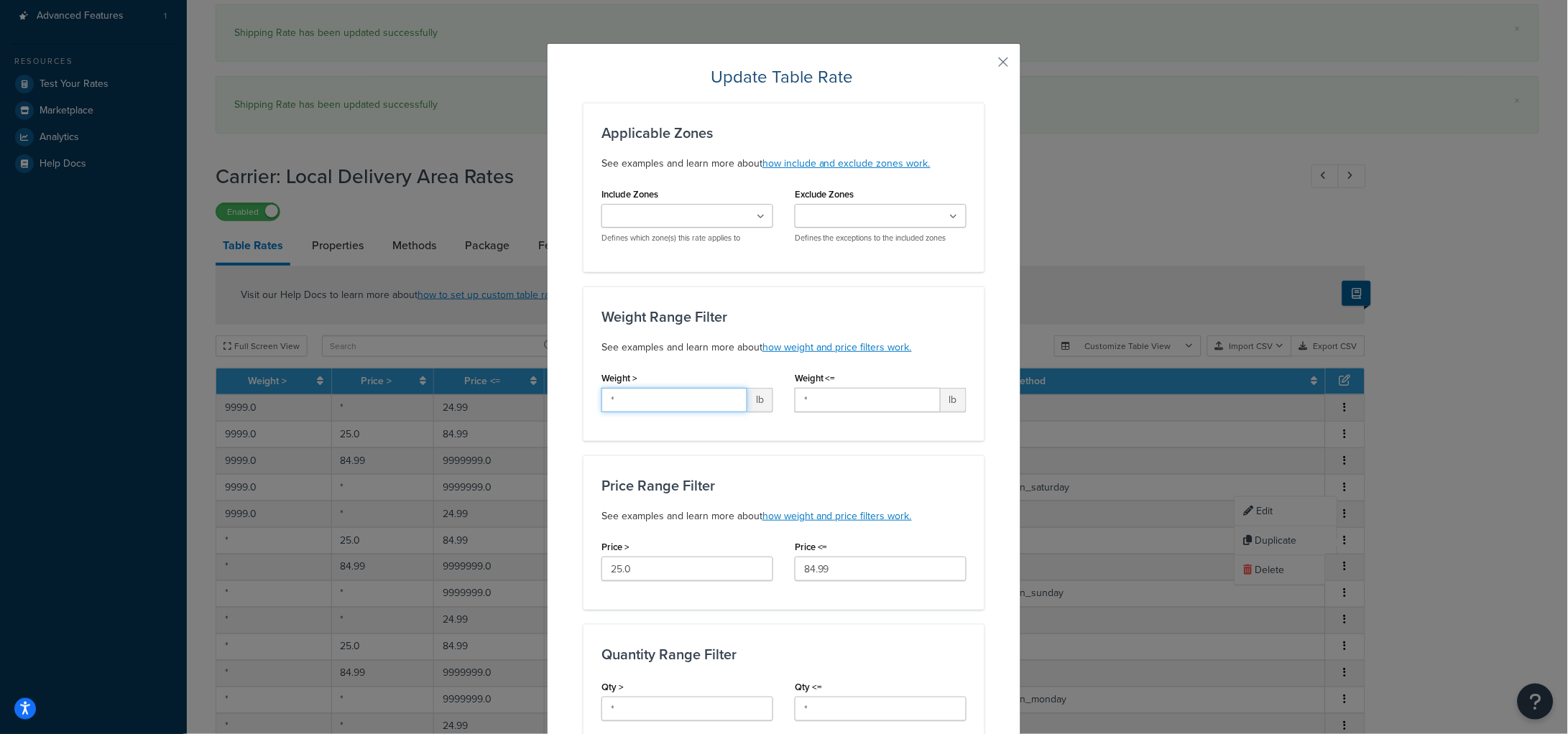
drag, startPoint x: 599, startPoint y: 394, endPoint x: 542, endPoint y: 390, distance: 57.1
paste input "9999"
type input "9999"
click at [650, 336] on div "Weight Range Filter See examples and learn more about how weight and price filt…" at bounding box center [784, 332] width 365 height 48
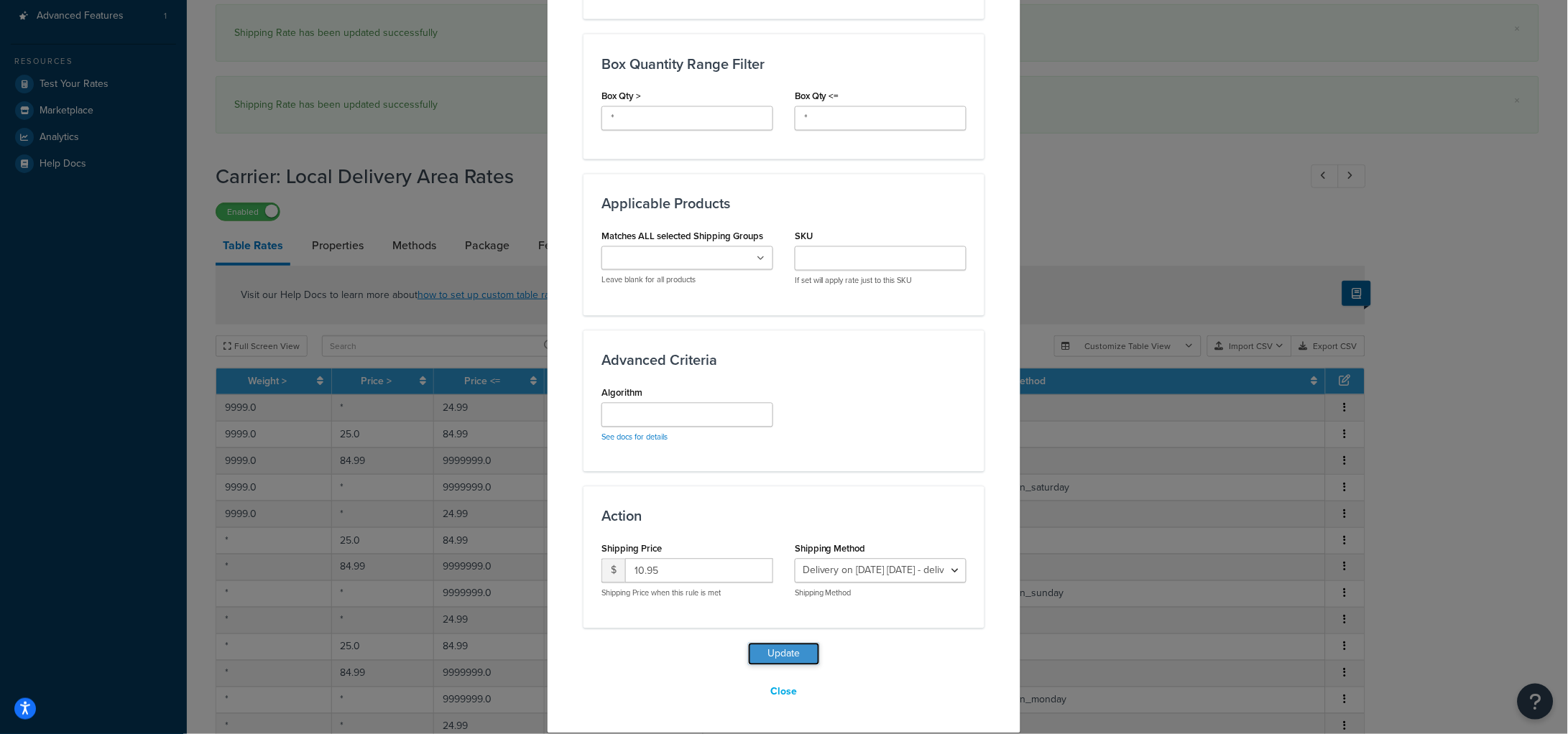
click at [795, 657] on button "Update" at bounding box center [784, 654] width 72 height 23
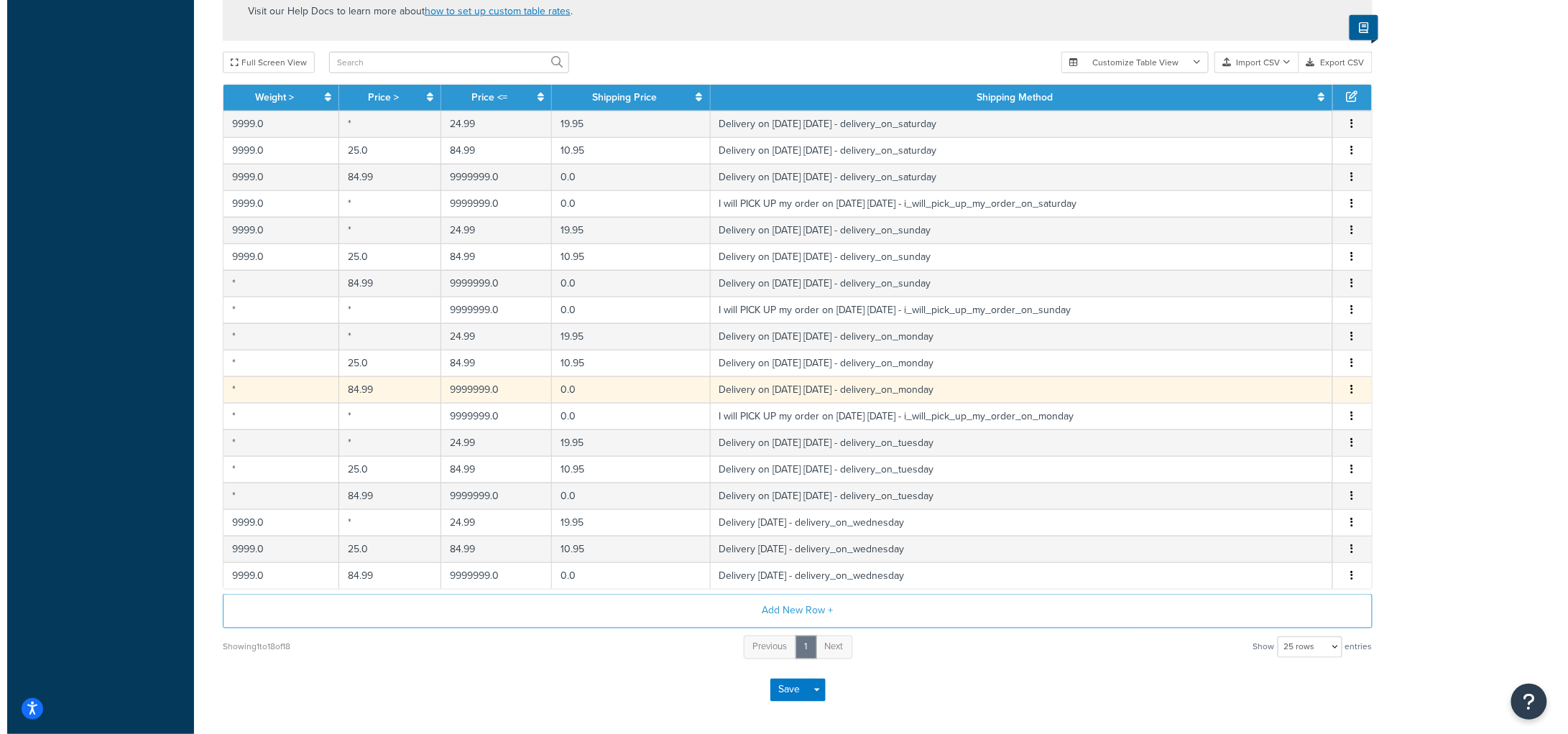
scroll to position [627, 0]
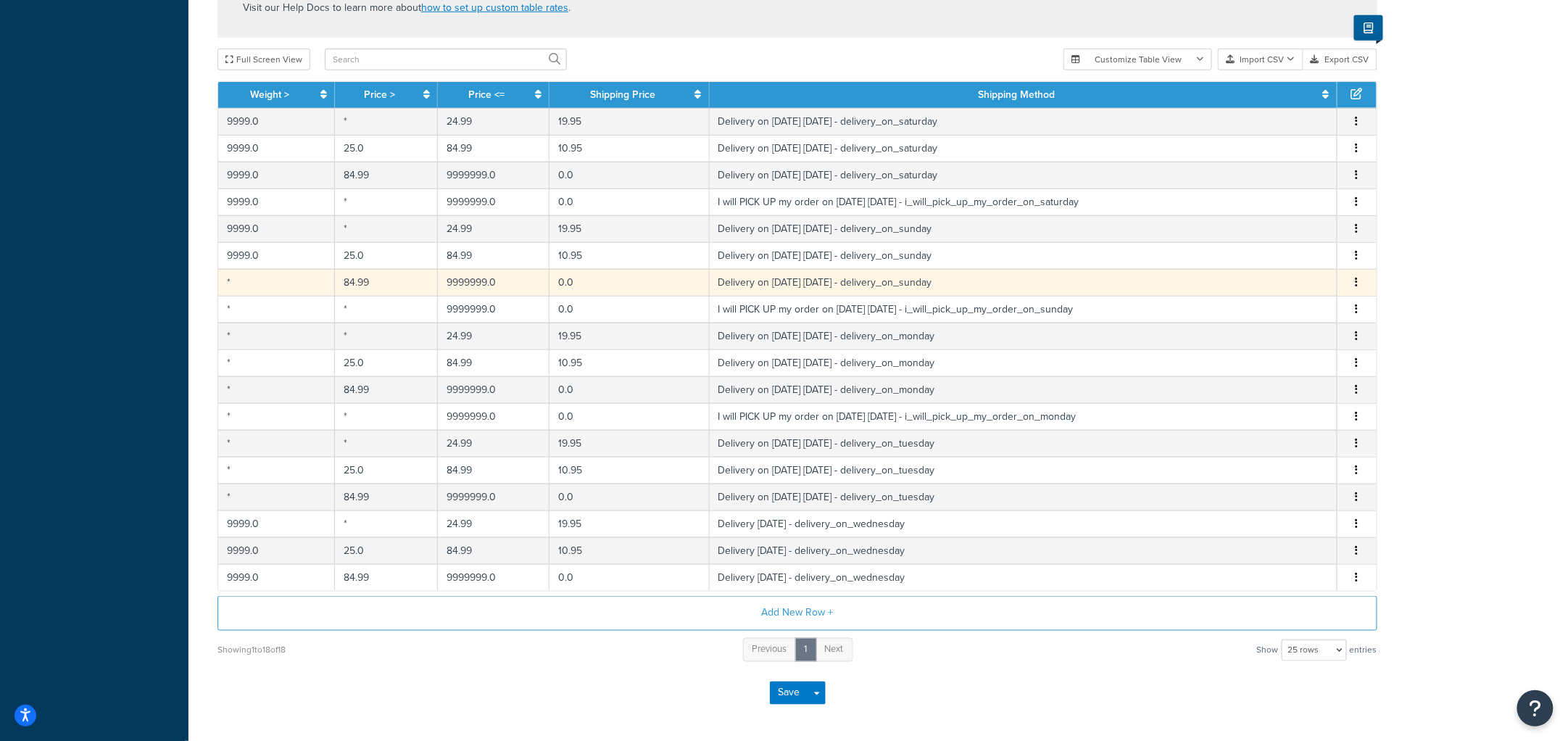
click at [1355, 282] on icon "button" at bounding box center [1356, 282] width 3 height 10
click at [1283, 258] on div "Edit" at bounding box center [1283, 253] width 103 height 29
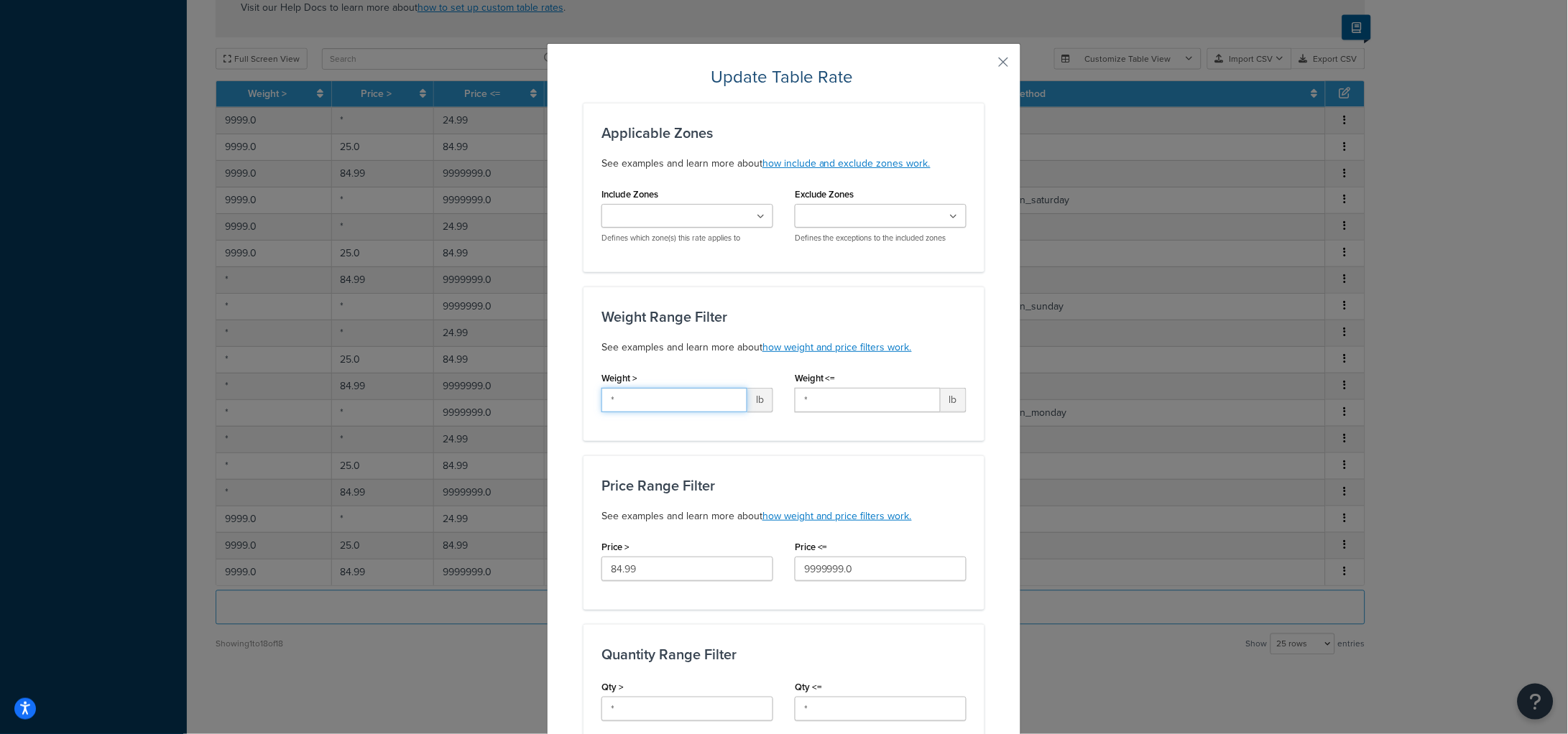
drag, startPoint x: 554, startPoint y: 391, endPoint x: 548, endPoint y: 357, distance: 34.5
click at [528, 386] on div "Update Table Rate Applicable Zones See examples and learn more about how includ…" at bounding box center [784, 367] width 1568 height 734
paste input "9999"
type input "9999"
click at [650, 333] on div "Weight Range Filter See examples and learn more about how weight and price filt…" at bounding box center [784, 332] width 365 height 48
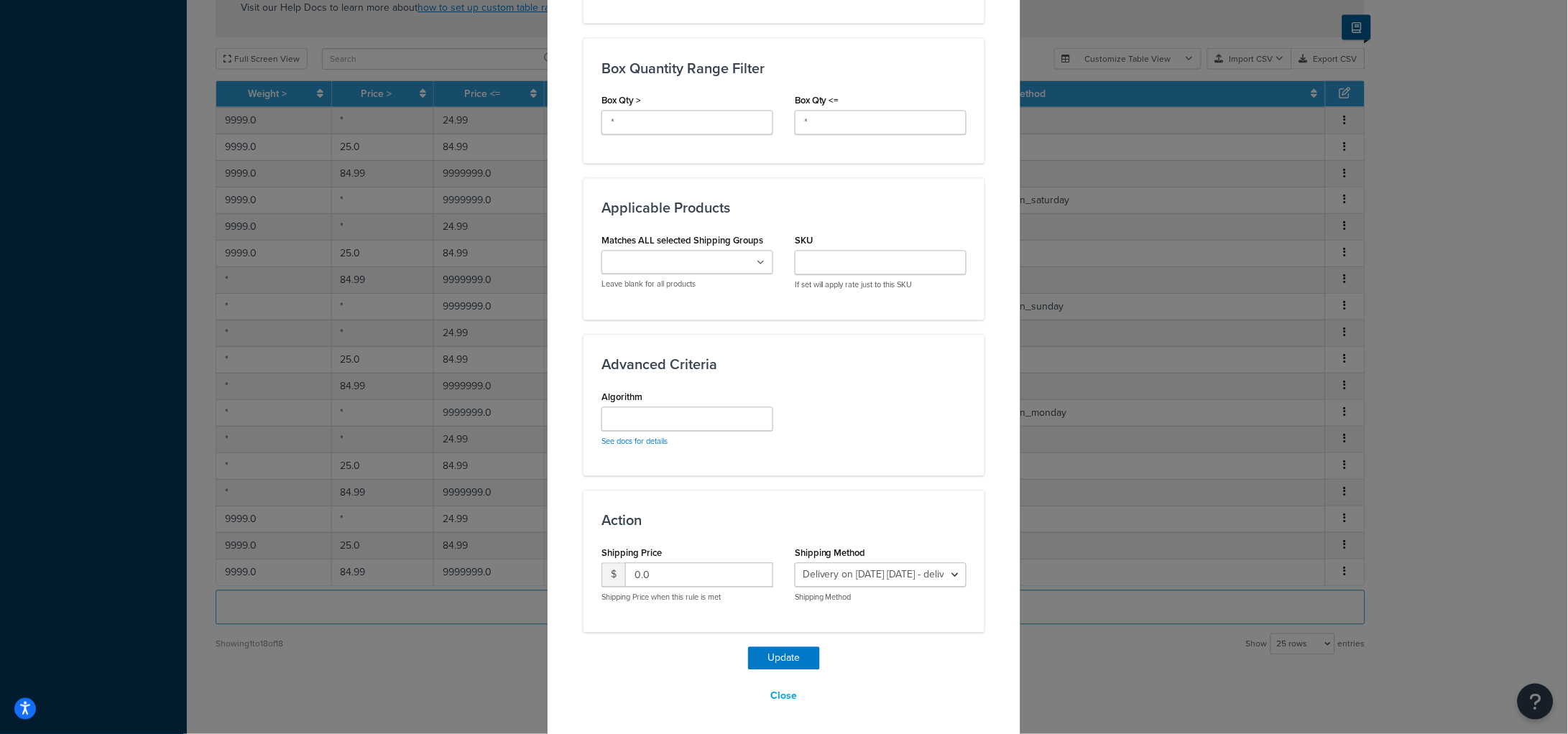
scroll to position [730, 0]
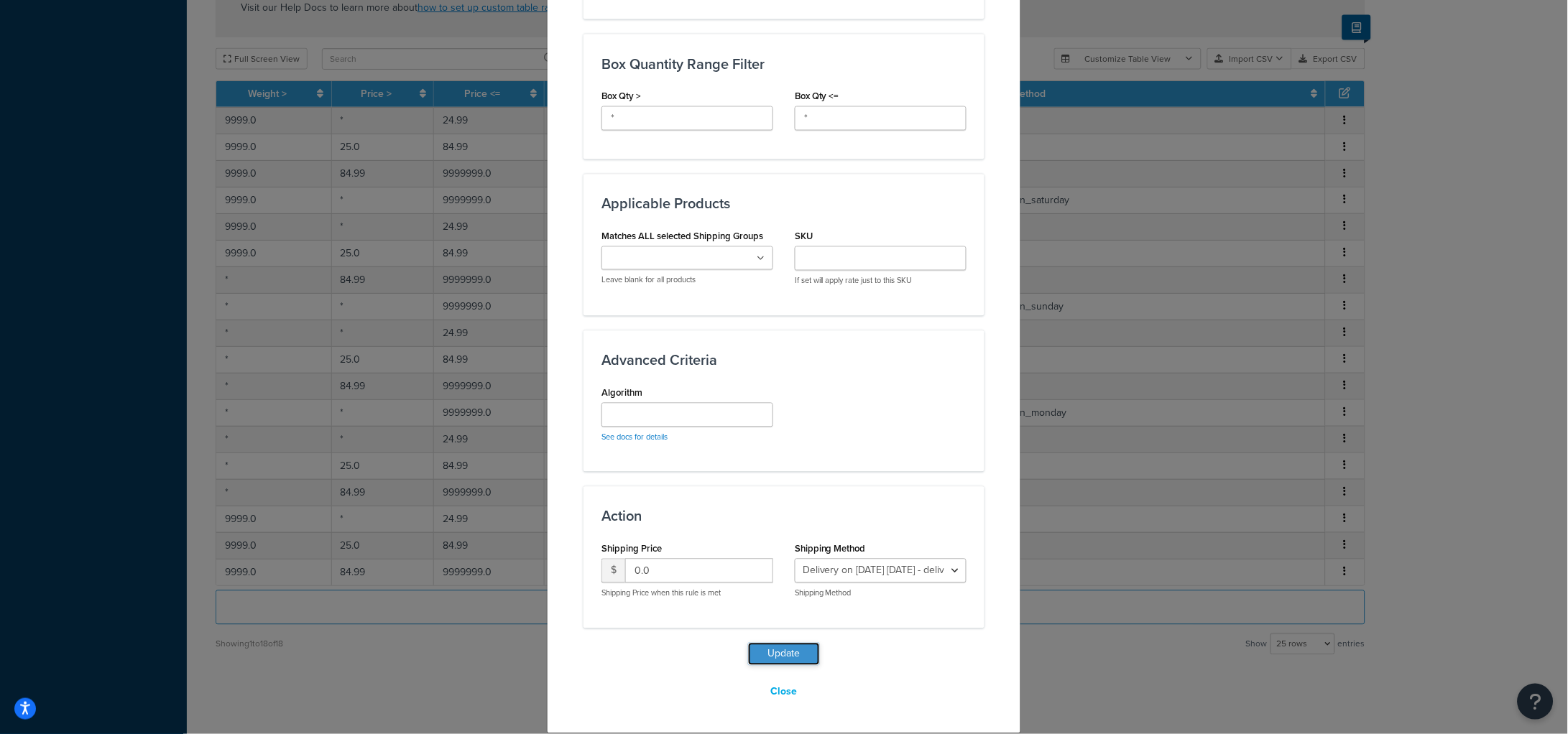
click at [777, 651] on button "Update" at bounding box center [784, 654] width 72 height 23
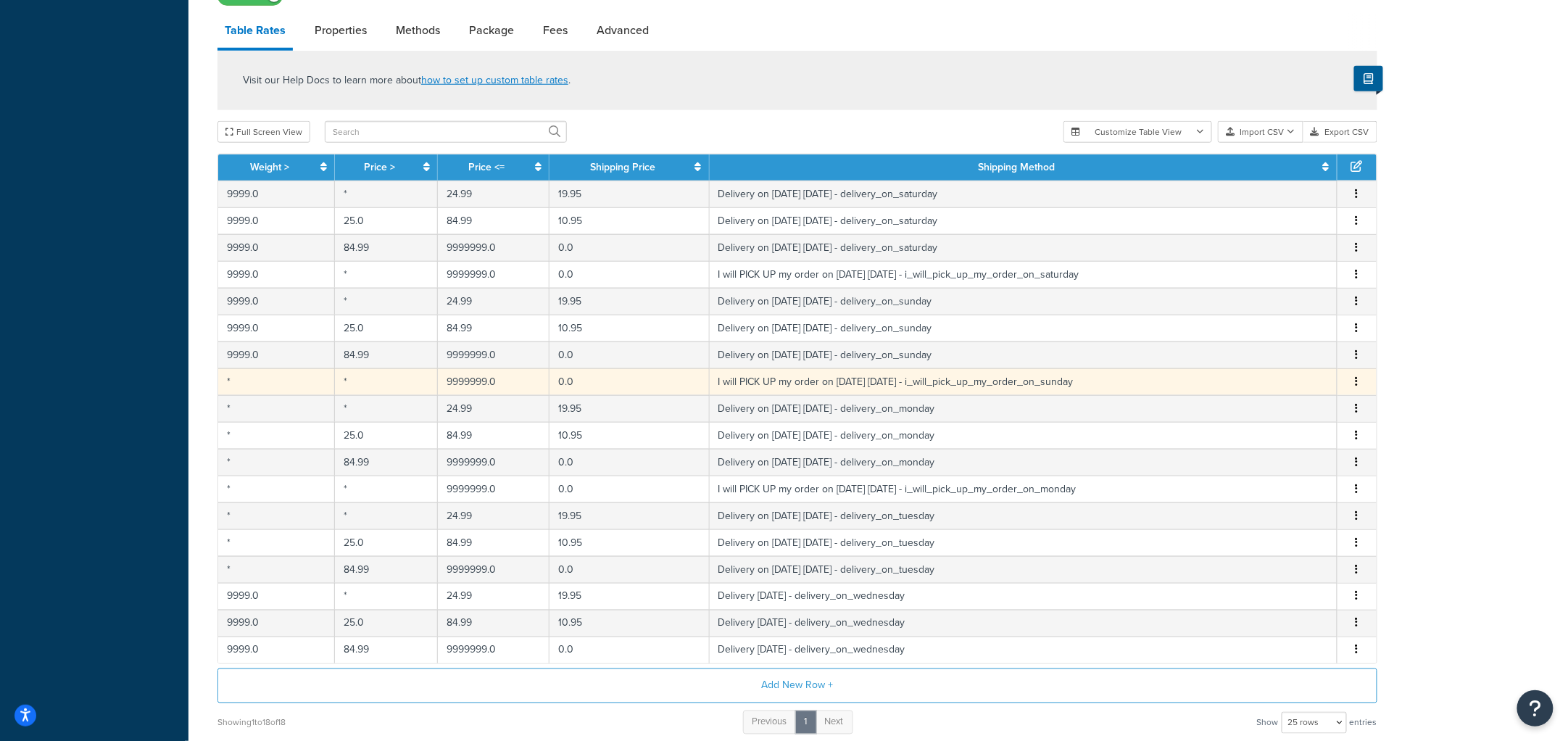
click at [1358, 382] on button "button" at bounding box center [1357, 382] width 12 height 16
click at [1270, 359] on div "Edit" at bounding box center [1283, 353] width 103 height 29
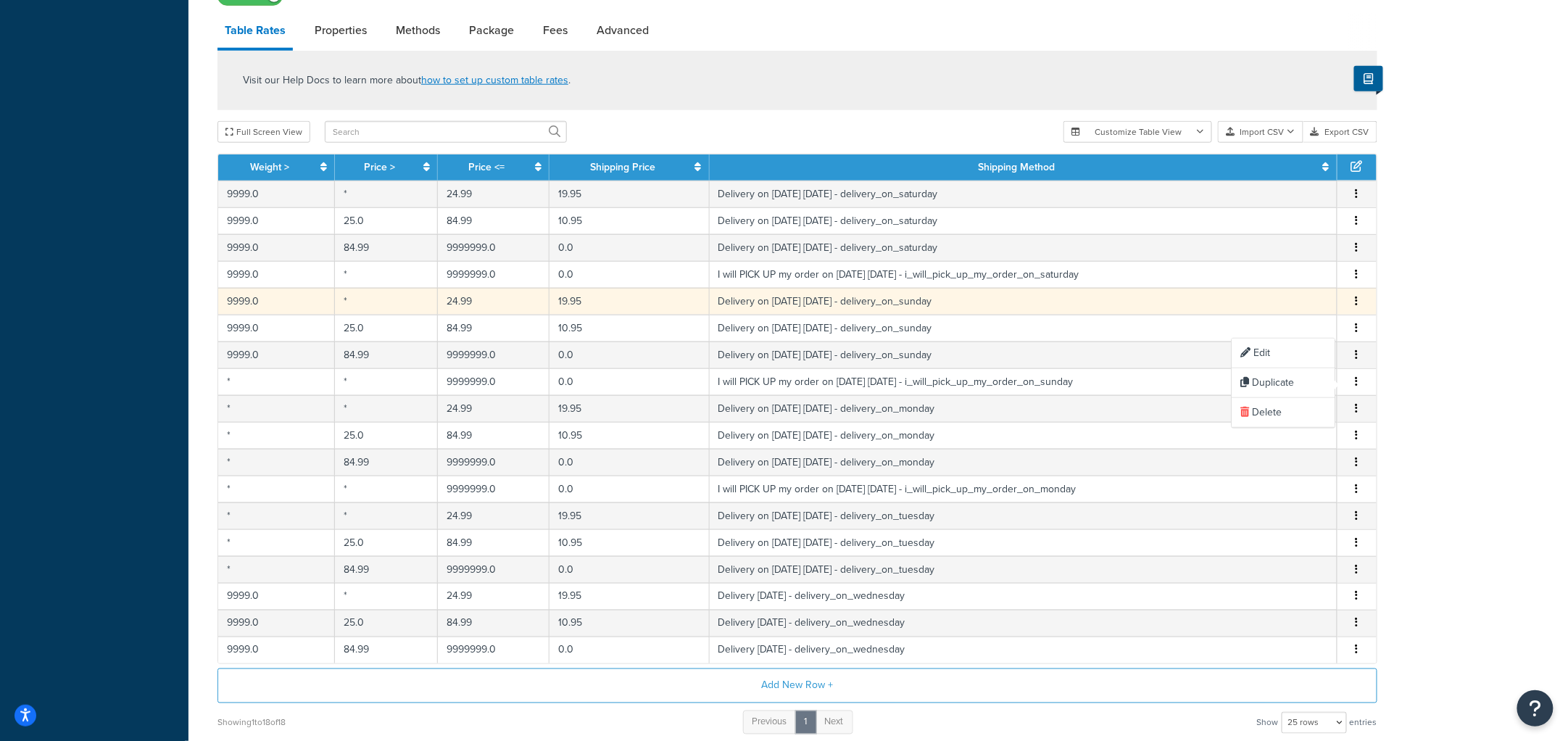
select select "141008"
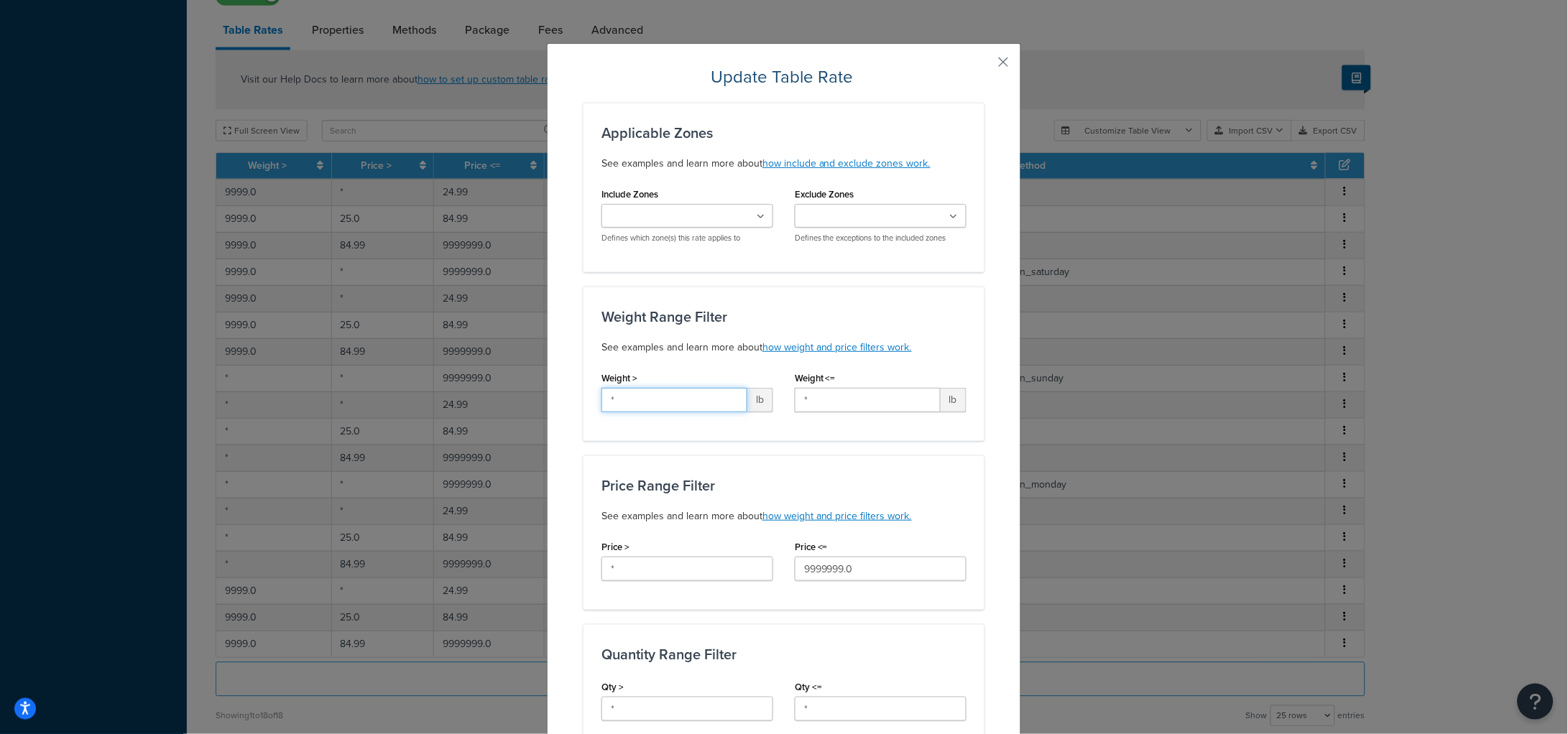
drag, startPoint x: 638, startPoint y: 395, endPoint x: 682, endPoint y: 284, distance: 119.4
click at [520, 392] on div "Update Table Rate Applicable Zones See examples and learn more about how includ…" at bounding box center [784, 367] width 1568 height 734
paste input "9999"
type input "9999"
click at [693, 280] on div "Applicable Zones See examples and learn more about how include and exclude zone…" at bounding box center [784, 730] width 401 height 1255
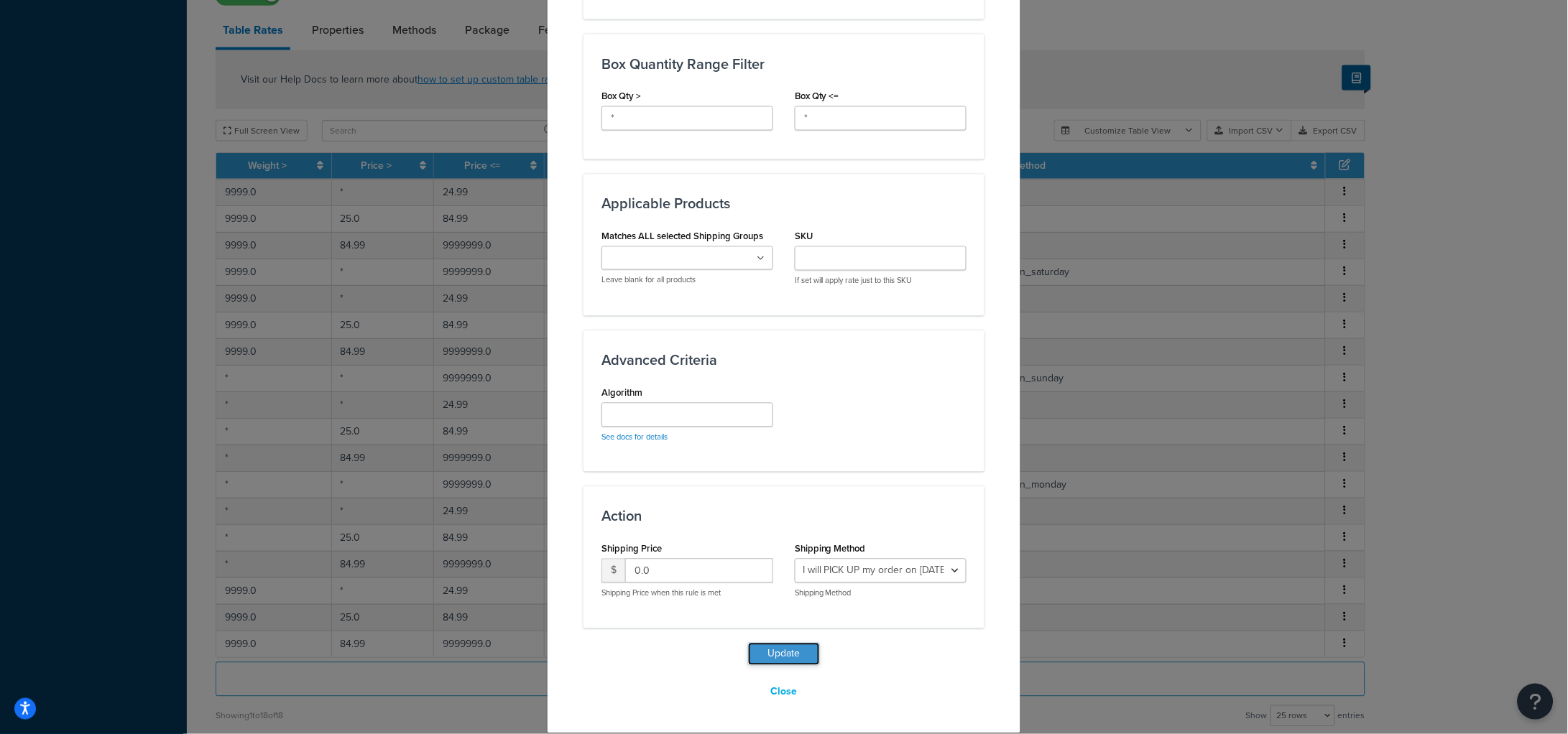
click at [781, 652] on button "Update" at bounding box center [784, 654] width 72 height 23
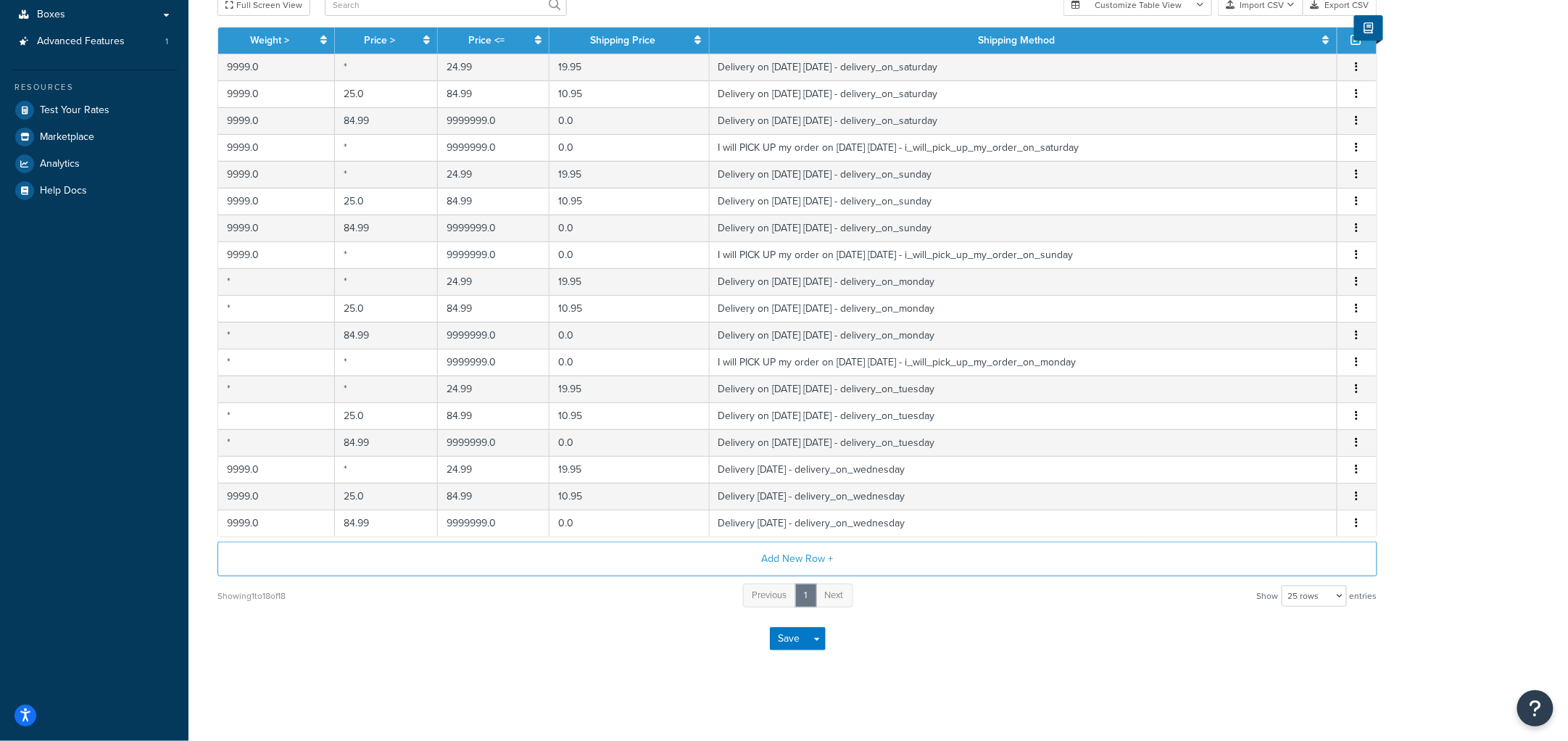
scroll to position [246, 0]
click at [789, 646] on button "Save" at bounding box center [789, 639] width 39 height 24
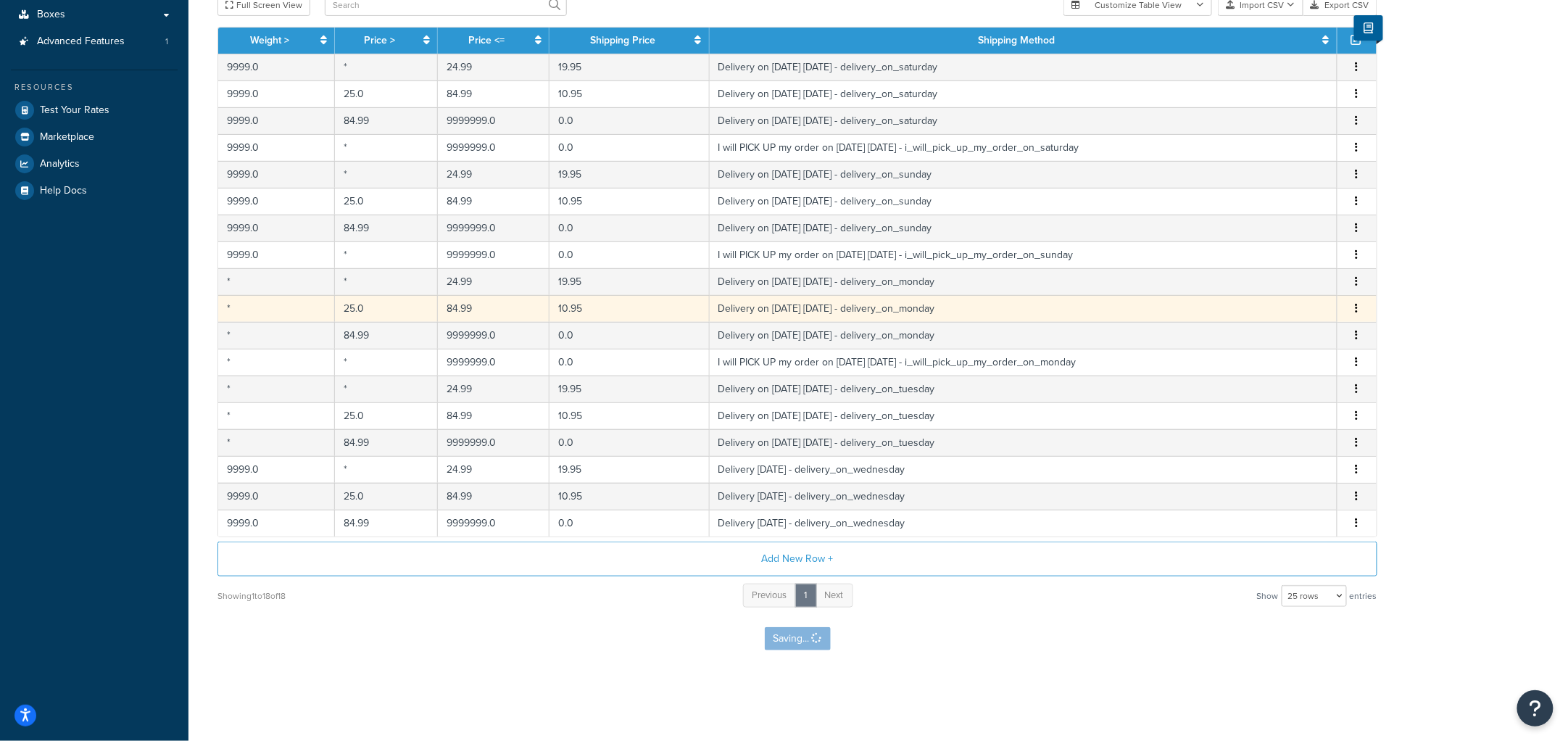
scroll to position [0, 0]
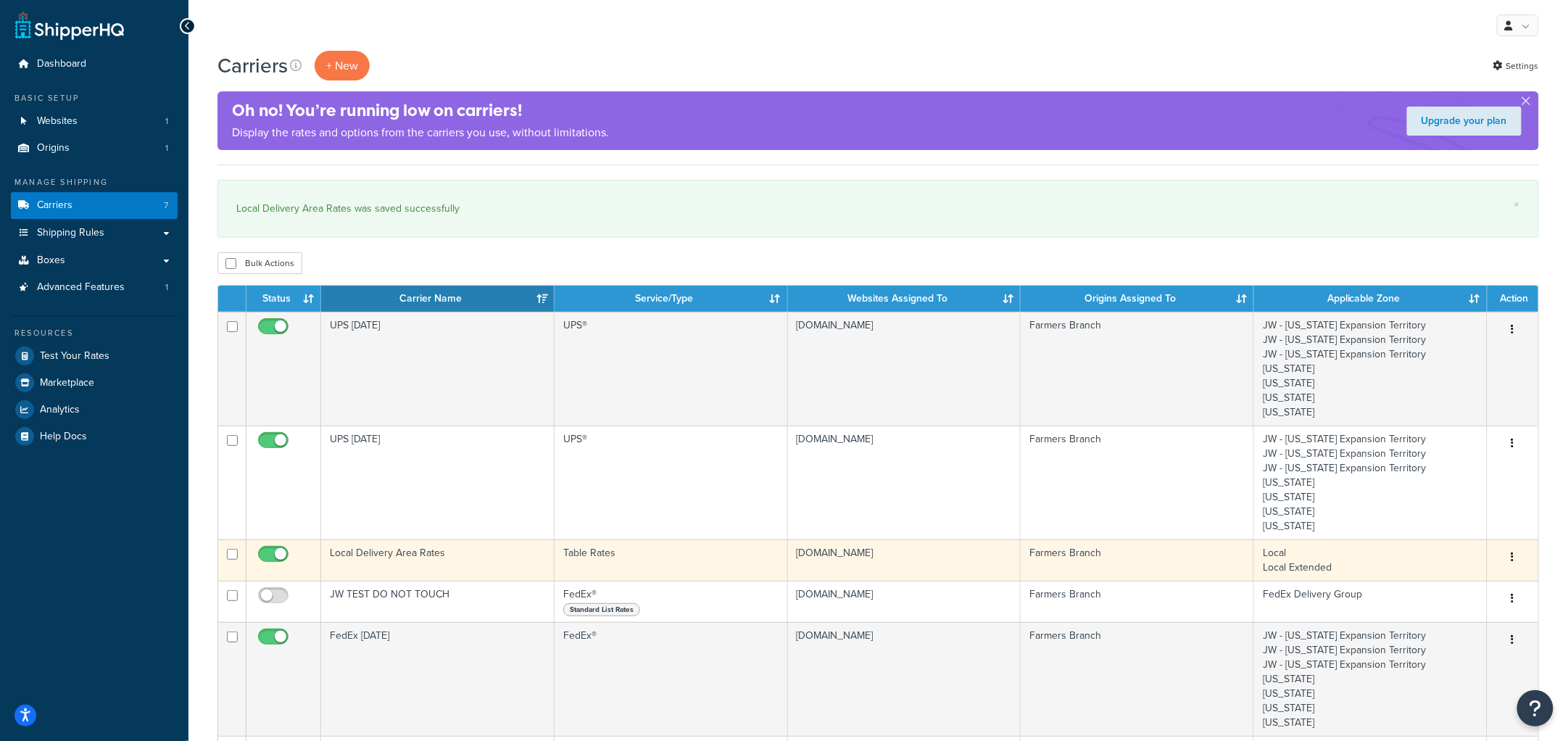
click at [430, 568] on td "Local Delivery Area Rates" at bounding box center [438, 560] width 233 height 41
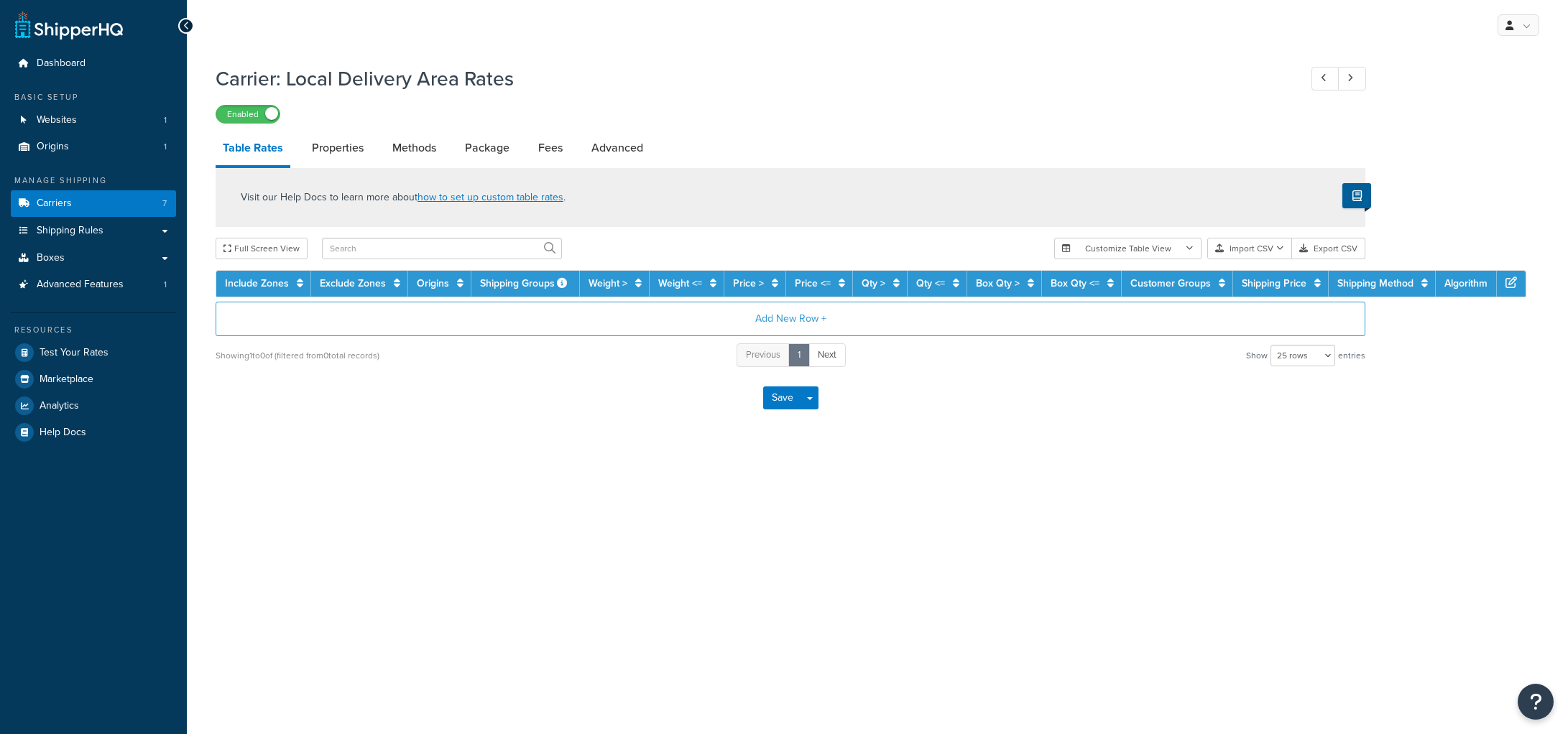
select select "25"
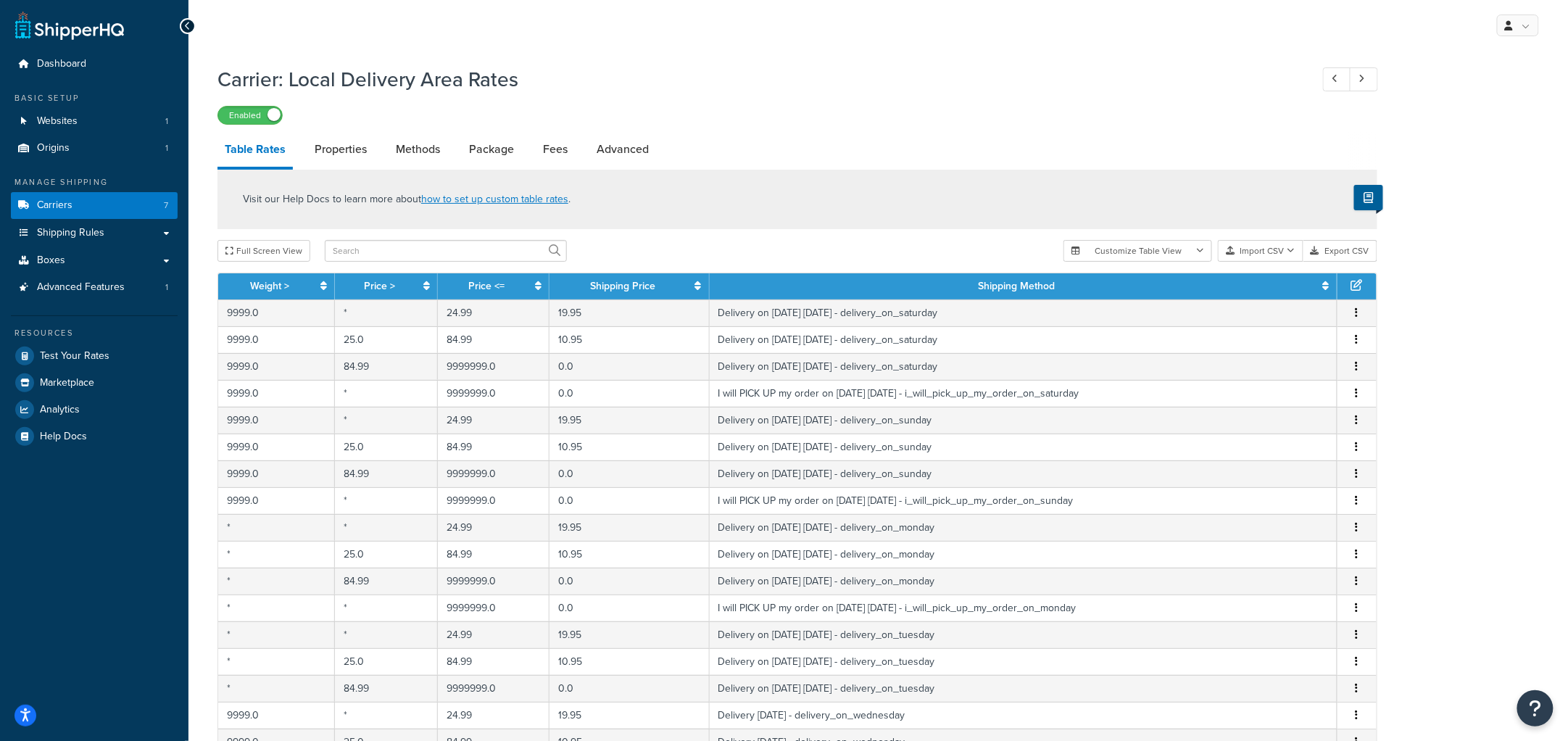
click at [878, 117] on div "Enabled" at bounding box center [797, 114] width 1159 height 21
click at [76, 197] on link "Carriers 7" at bounding box center [94, 205] width 167 height 26
